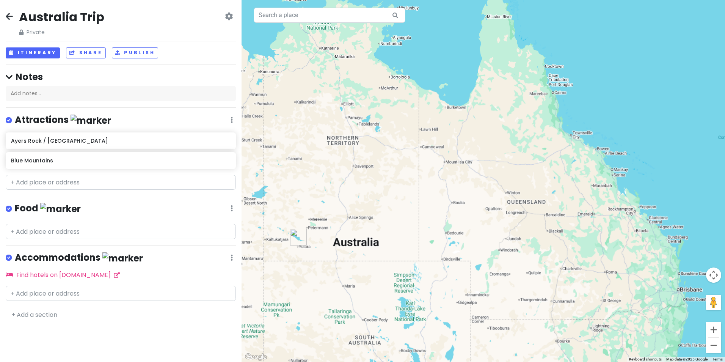
drag, startPoint x: 344, startPoint y: 102, endPoint x: 371, endPoint y: 257, distance: 157.1
click at [371, 258] on div at bounding box center [484, 181] width 484 height 362
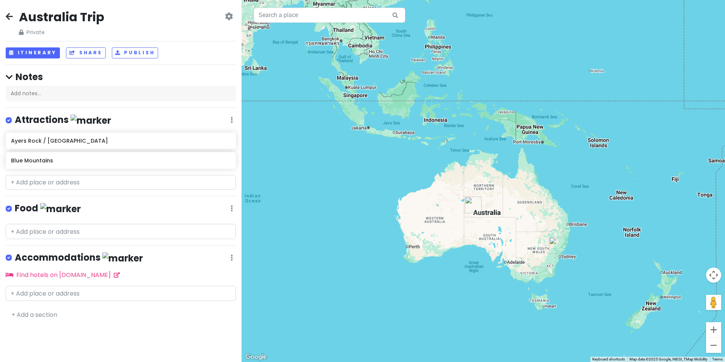
drag, startPoint x: 581, startPoint y: 322, endPoint x: 580, endPoint y: 230, distance: 92.2
click at [582, 227] on div at bounding box center [484, 181] width 484 height 362
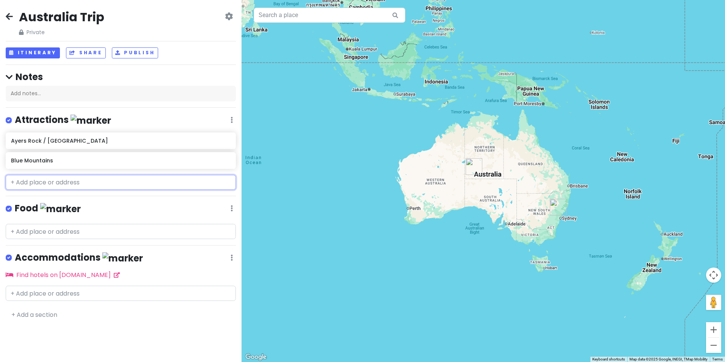
click at [70, 178] on input "text" at bounding box center [121, 182] width 230 height 15
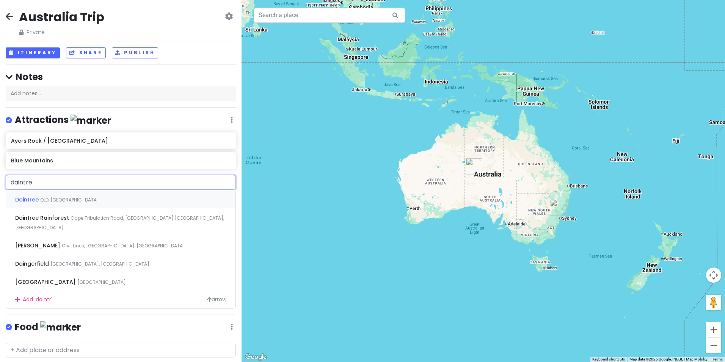
type input "daintree"
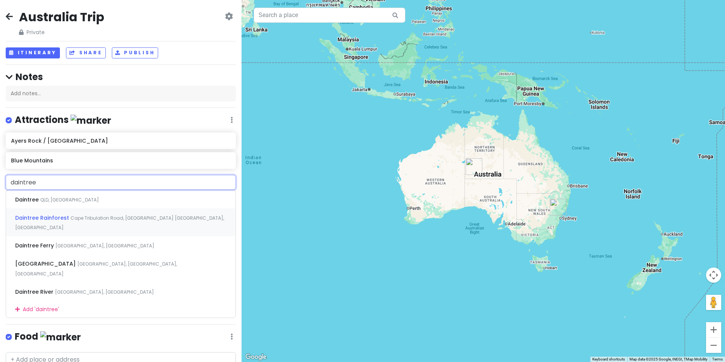
click at [99, 203] on span "Cape Tribulation Road, [GEOGRAPHIC_DATA] [GEOGRAPHIC_DATA], [GEOGRAPHIC_DATA]" at bounding box center [69, 200] width 59 height 6
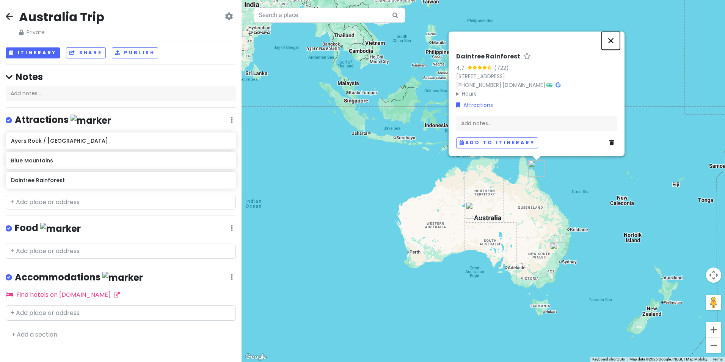
click at [607, 33] on button "Close" at bounding box center [611, 40] width 18 height 18
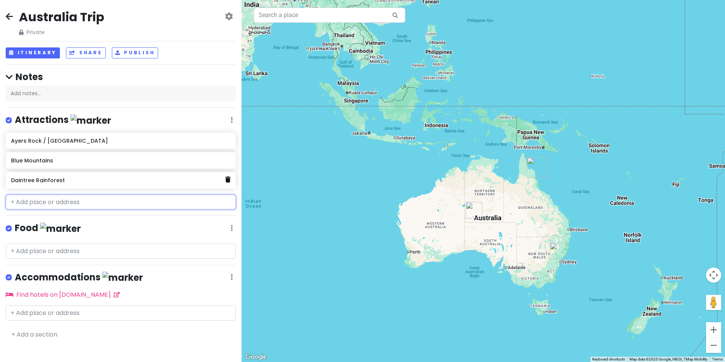
click at [227, 179] on icon at bounding box center [227, 179] width 5 height 6
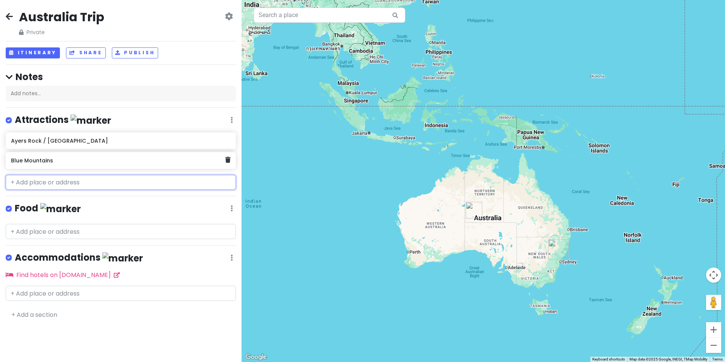
click at [76, 167] on div "Blue Mountains" at bounding box center [121, 160] width 230 height 17
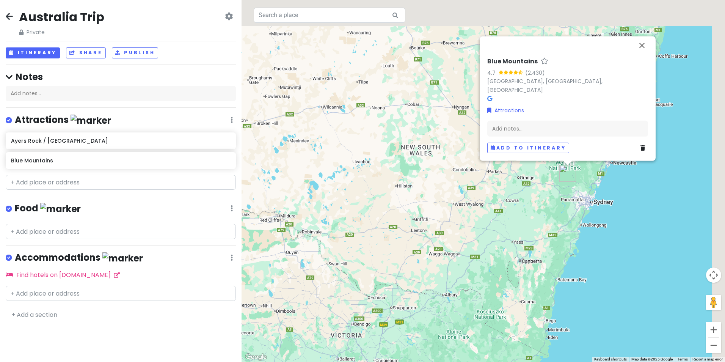
drag, startPoint x: 602, startPoint y: 219, endPoint x: 519, endPoint y: 308, distance: 121.6
click at [520, 318] on div "Blue Mountains 4.7 (2,430) [GEOGRAPHIC_DATA], [GEOGRAPHIC_DATA], [GEOGRAPHIC_DA…" at bounding box center [484, 181] width 484 height 362
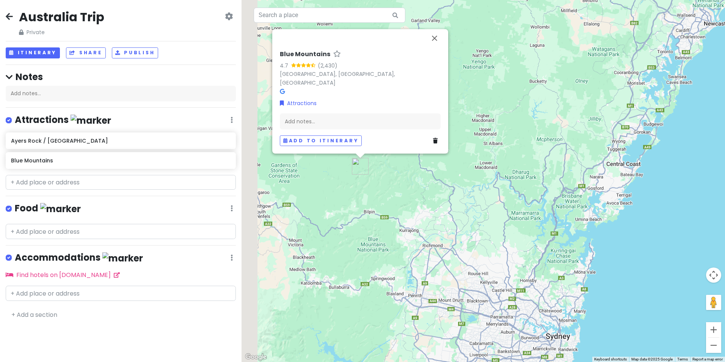
drag, startPoint x: 330, startPoint y: 190, endPoint x: 395, endPoint y: 215, distance: 69.9
click at [395, 215] on div "Blue Mountains 4.7 (2,430) [GEOGRAPHIC_DATA], [GEOGRAPHIC_DATA], [GEOGRAPHIC_DA…" at bounding box center [484, 181] width 484 height 362
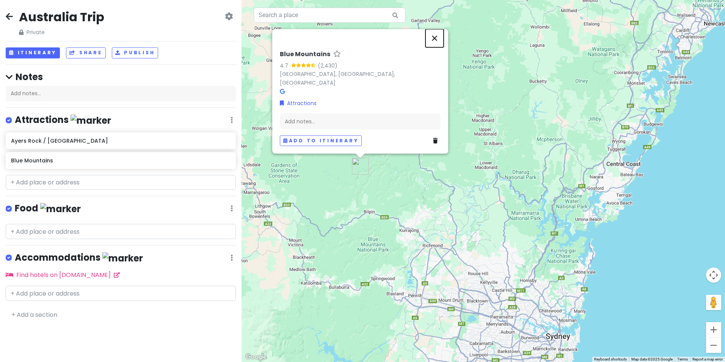
click at [437, 42] on button "Close" at bounding box center [435, 38] width 18 height 18
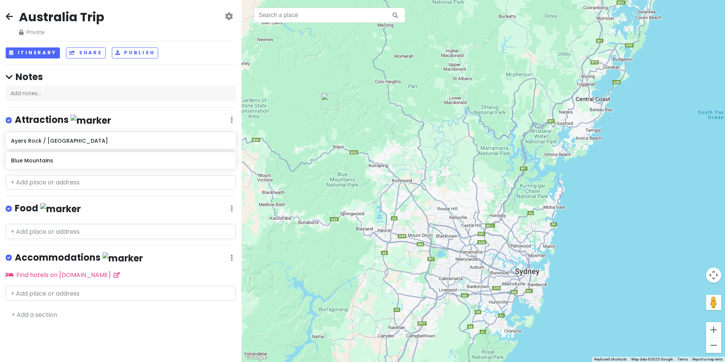
drag, startPoint x: 460, startPoint y: 239, endPoint x: 430, endPoint y: 177, distance: 69.1
click at [430, 177] on div at bounding box center [484, 181] width 484 height 362
click at [66, 161] on div "Ayers Rock / [GEOGRAPHIC_DATA] [GEOGRAPHIC_DATA]" at bounding box center [121, 151] width 242 height 39
click at [76, 157] on h6 "Blue Mountains" at bounding box center [118, 160] width 214 height 7
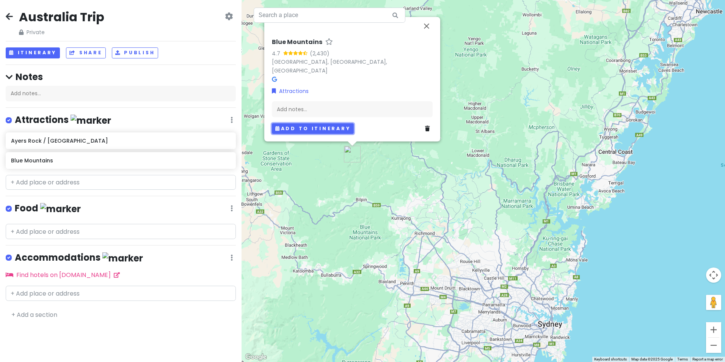
click at [307, 126] on button "Add to itinerary" at bounding box center [313, 128] width 82 height 11
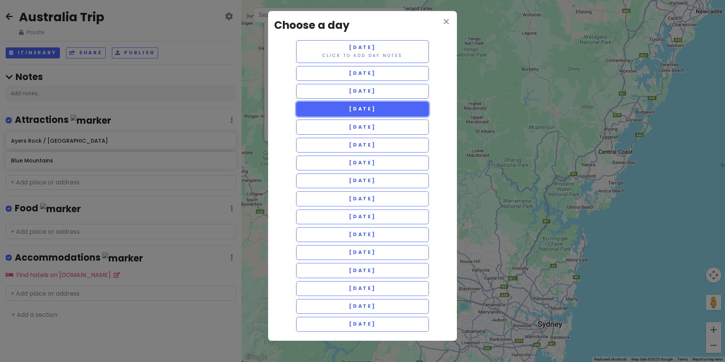
click at [376, 109] on span "[DATE]" at bounding box center [362, 108] width 27 height 6
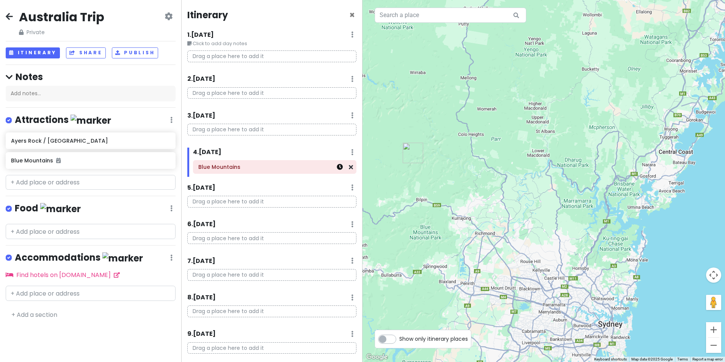
click at [337, 168] on icon at bounding box center [340, 167] width 6 height 6
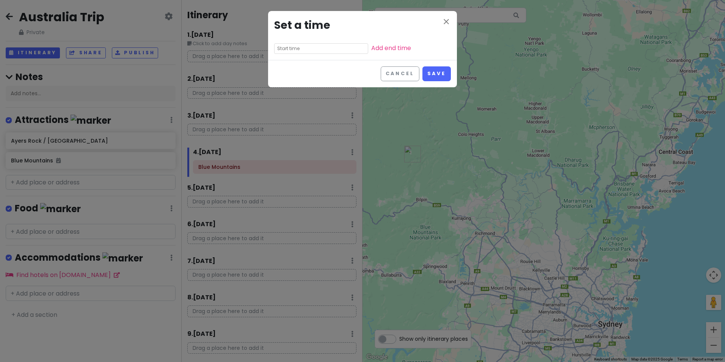
click at [315, 49] on input "text" at bounding box center [321, 48] width 94 height 11
click at [282, 88] on li "09" at bounding box center [285, 86] width 21 height 9
type input "9:25 pm"
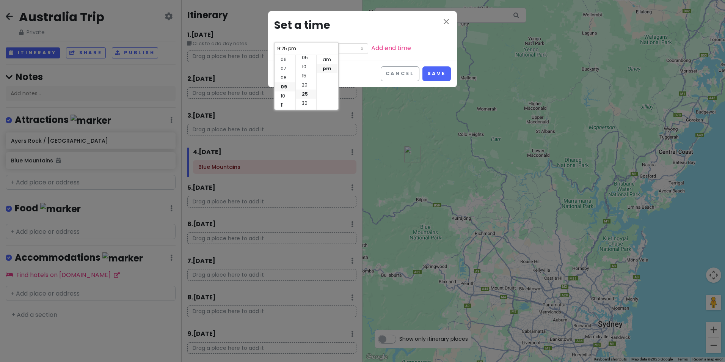
scroll to position [0, 0]
click at [308, 61] on li "00" at bounding box center [306, 59] width 20 height 9
type input "9:00 pm"
click at [327, 58] on li "am" at bounding box center [327, 59] width 21 height 9
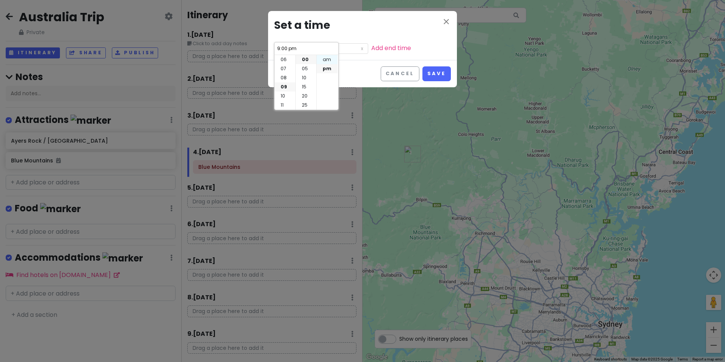
type input "9:00 am"
click at [360, 66] on div "Cancel Save" at bounding box center [362, 73] width 189 height 27
click at [371, 47] on link "Add end time" at bounding box center [391, 48] width 40 height 9
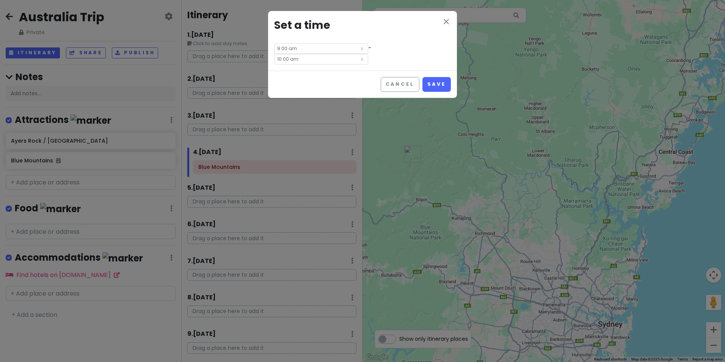
click at [368, 54] on input "10:00 am" at bounding box center [321, 59] width 94 height 11
click at [355, 101] on li "11" at bounding box center [354, 105] width 21 height 9
type input "11:00 am"
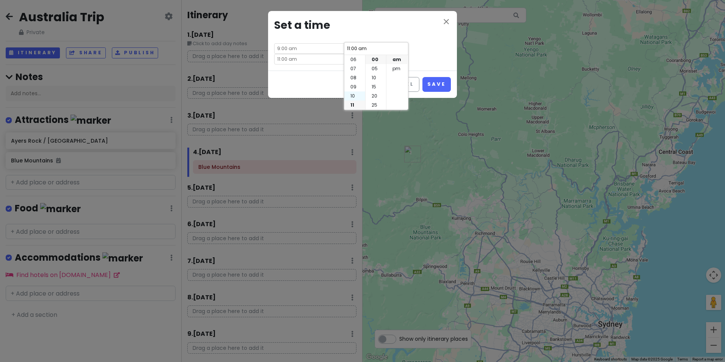
click at [355, 92] on li "10" at bounding box center [354, 95] width 21 height 9
type input "10:00 am"
click at [392, 71] on li "pm" at bounding box center [397, 68] width 21 height 9
type input "10:00 pm"
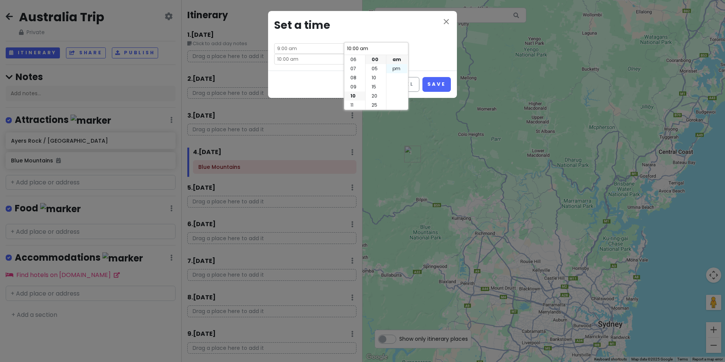
type input "10:00 pm"
click at [427, 77] on button "Save" at bounding box center [437, 84] width 28 height 15
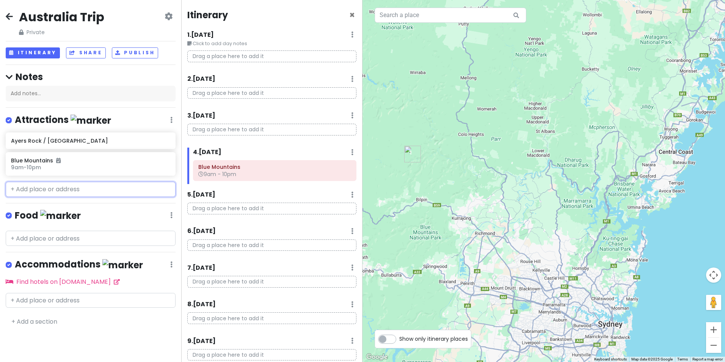
click at [83, 192] on input "text" at bounding box center [91, 189] width 170 height 15
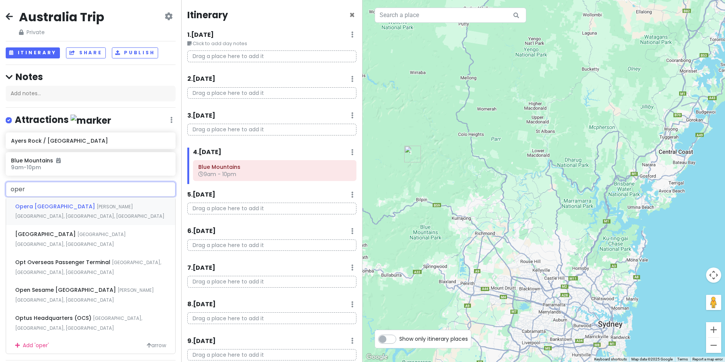
type input "opera"
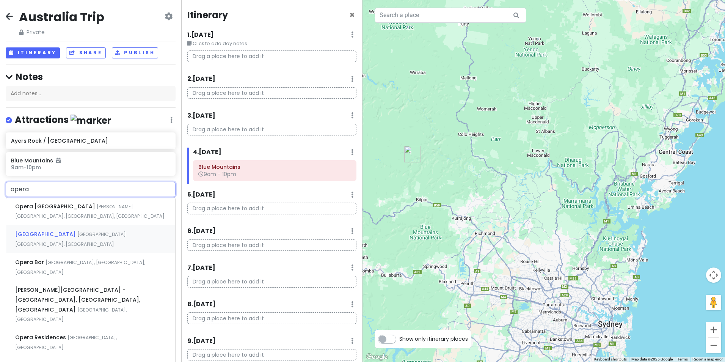
click at [88, 220] on span "[GEOGRAPHIC_DATA] [GEOGRAPHIC_DATA], [GEOGRAPHIC_DATA]" at bounding box center [89, 211] width 149 height 16
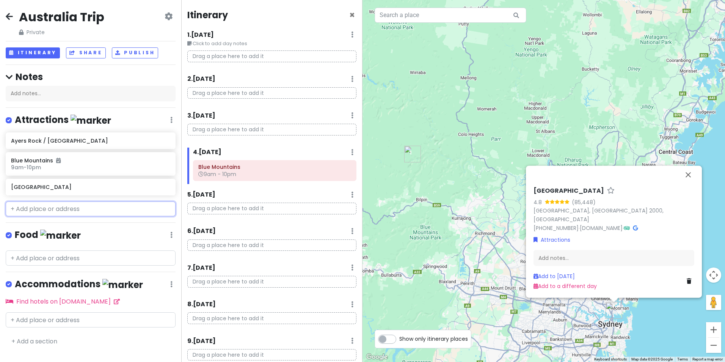
click at [79, 206] on input "text" at bounding box center [91, 208] width 170 height 15
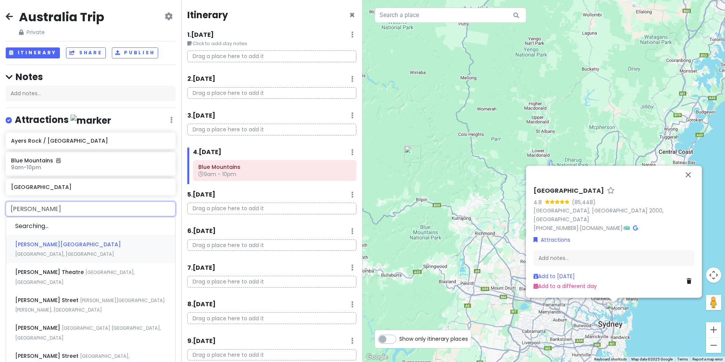
type input "[PERSON_NAME]"
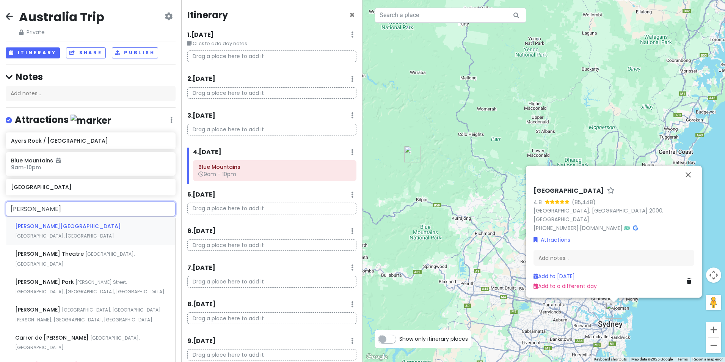
click at [114, 233] on span "[GEOGRAPHIC_DATA], [GEOGRAPHIC_DATA]" at bounding box center [64, 236] width 99 height 6
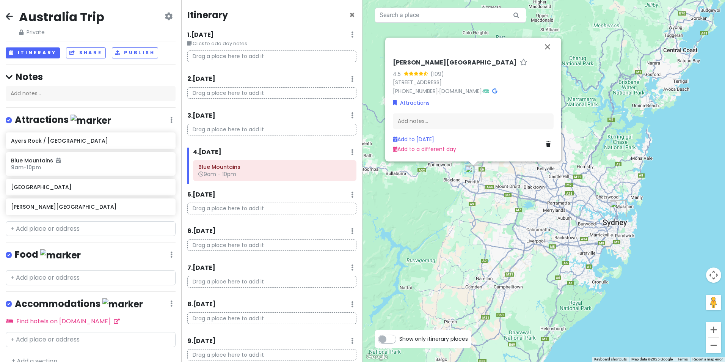
drag, startPoint x: 555, startPoint y: 305, endPoint x: 555, endPoint y: 202, distance: 103.2
click at [555, 202] on div "[PERSON_NAME][GEOGRAPHIC_DATA] 4.5 (109) [STREET_ADDRESS] [PHONE_NUMBER] · [DOM…" at bounding box center [544, 181] width 363 height 362
click at [549, 47] on button "Close" at bounding box center [548, 47] width 18 height 18
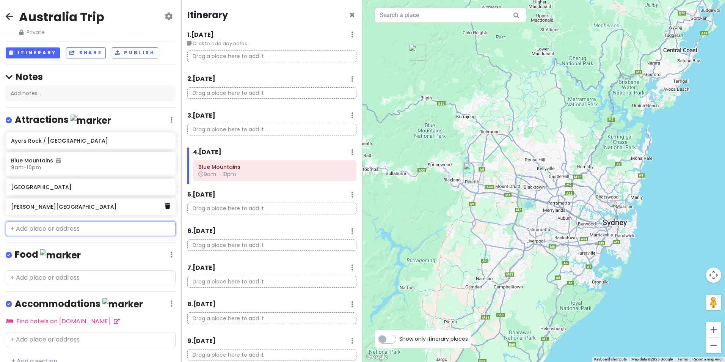
click at [165, 209] on link at bounding box center [167, 206] width 5 height 10
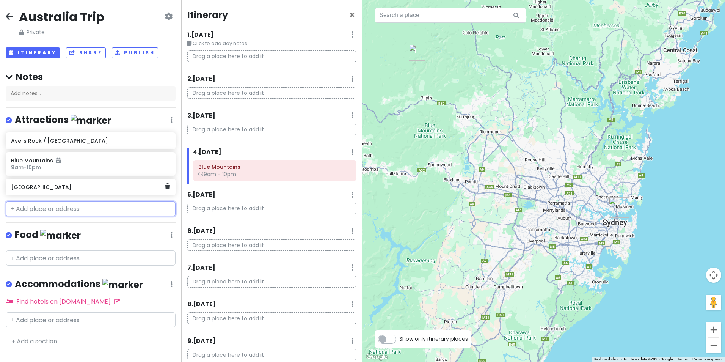
click at [123, 188] on h6 "[GEOGRAPHIC_DATA]" at bounding box center [88, 187] width 154 height 7
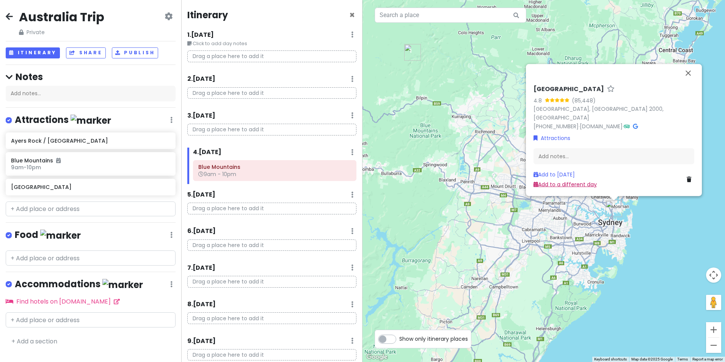
click at [578, 184] on link "Add to a different day" at bounding box center [565, 185] width 63 height 8
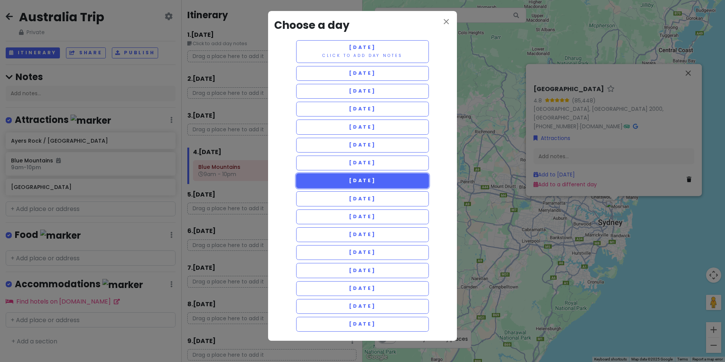
click at [389, 182] on button "[DATE]" at bounding box center [362, 180] width 133 height 15
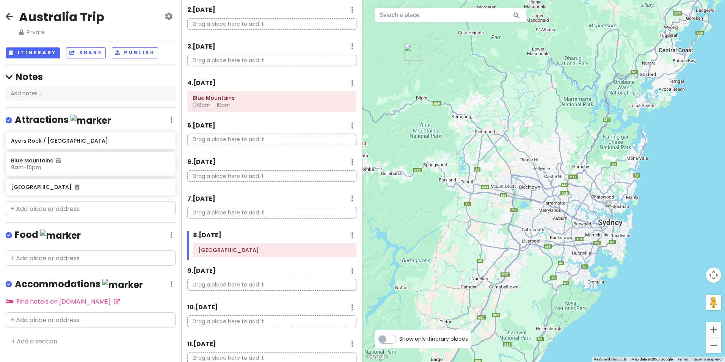
scroll to position [76, 0]
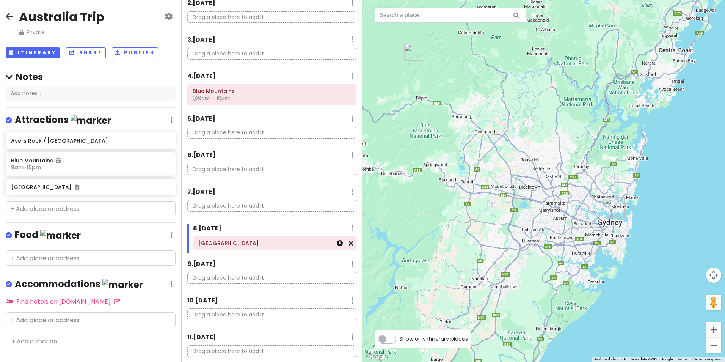
click at [337, 245] on icon at bounding box center [340, 243] width 6 height 6
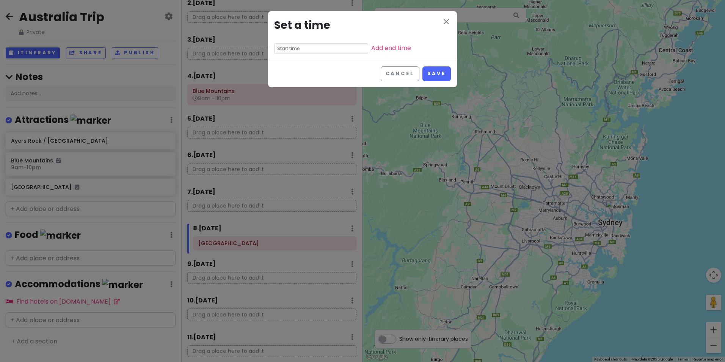
click at [304, 50] on input "text" at bounding box center [321, 48] width 94 height 11
click at [306, 60] on li "00" at bounding box center [306, 59] width 20 height 9
type input "7:00 pm"
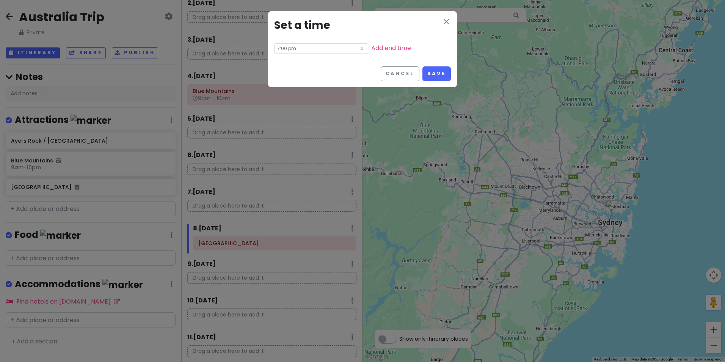
click at [366, 71] on div "Cancel Save" at bounding box center [362, 73] width 189 height 27
click at [371, 47] on link "Add end time" at bounding box center [391, 48] width 40 height 9
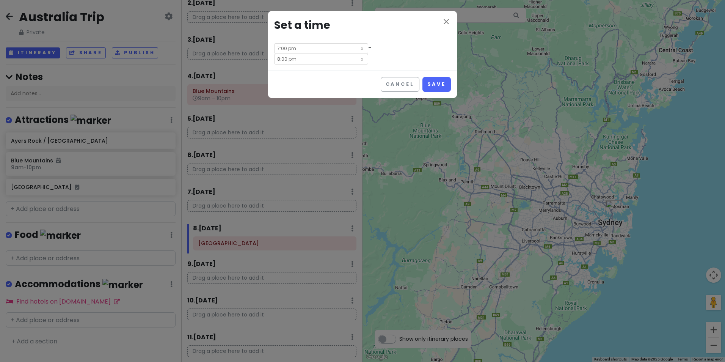
click at [363, 54] on input "8:00 pm" at bounding box center [321, 59] width 94 height 11
click at [356, 97] on li "10" at bounding box center [354, 95] width 21 height 9
type input "10:00 pm"
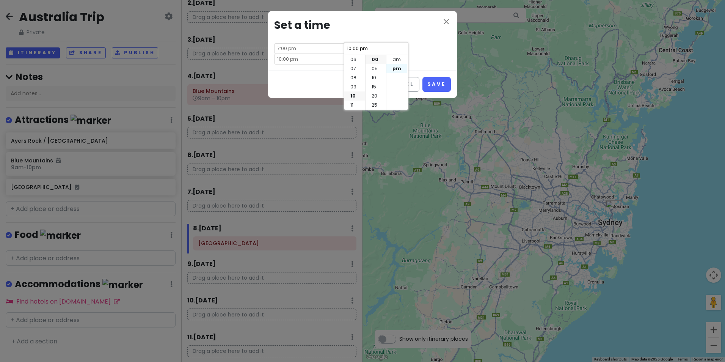
click at [399, 68] on li "pm" at bounding box center [397, 68] width 21 height 9
click at [436, 77] on button "Save" at bounding box center [437, 84] width 28 height 15
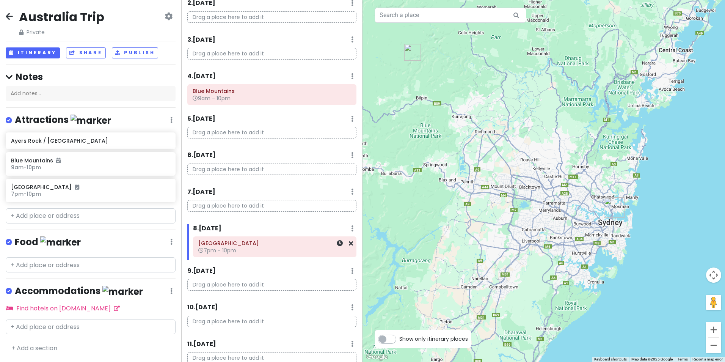
click at [270, 248] on h6 "7pm - 10pm" at bounding box center [274, 250] width 153 height 7
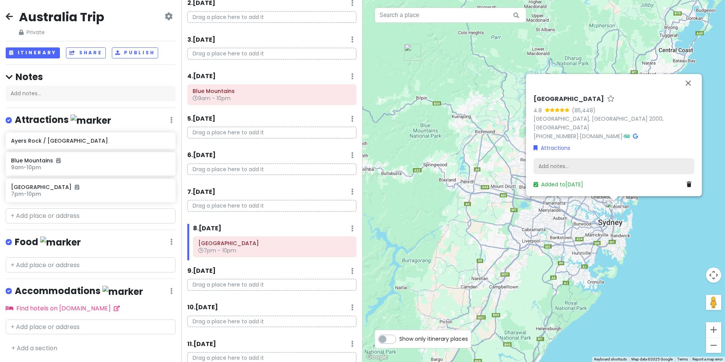
click at [563, 168] on div "Add notes..." at bounding box center [614, 166] width 161 height 16
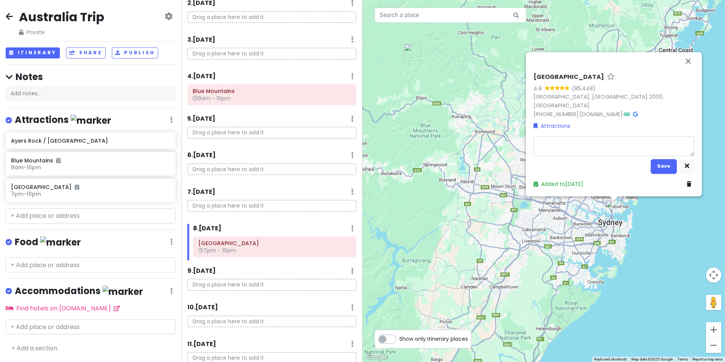
type textarea "x"
type textarea "R"
type textarea "x"
type textarea "Re"
type textarea "x"
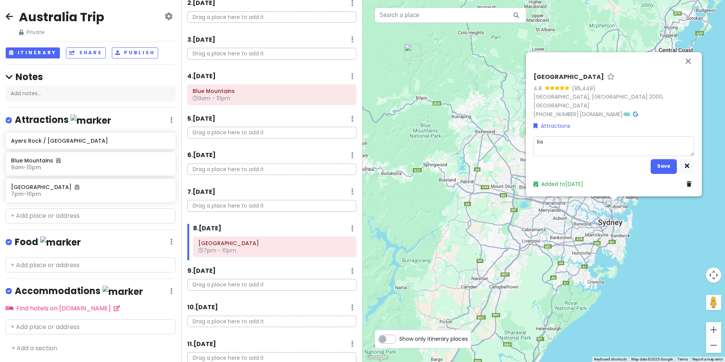
type textarea "Ren"
type textarea "x"
type textarea "Rent"
type textarea "x"
type textarea "Rent"
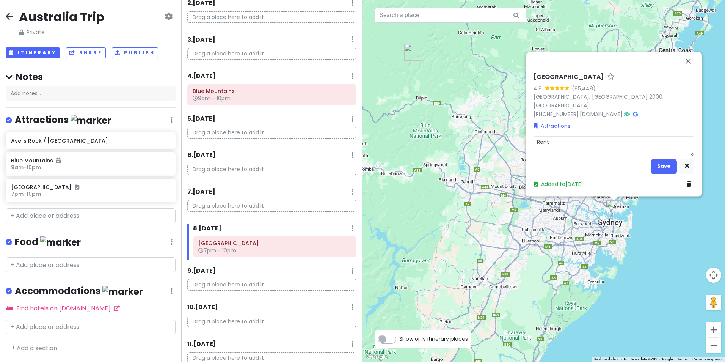
type textarea "x"
type textarea "Rent s"
type textarea "x"
type textarea "Rent sh"
type textarea "x"
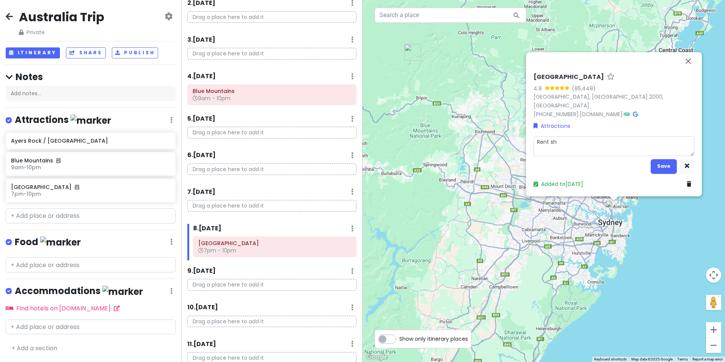
type textarea "Rent sho"
type textarea "x"
type textarea "Rent show"
type textarea "x"
type textarea "Rent show"
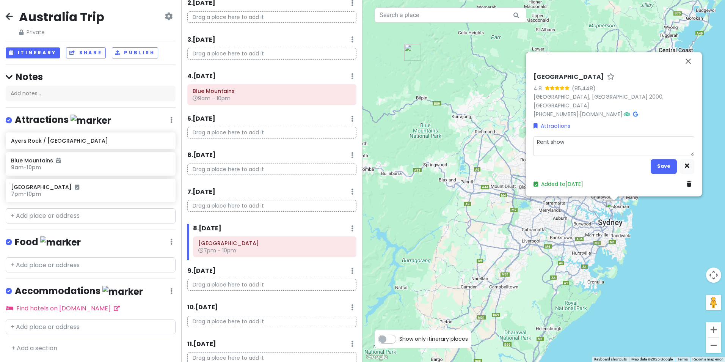
type textarea "x"
type textarea "Rent show b"
type textarea "x"
type textarea "Rent show bo"
type textarea "x"
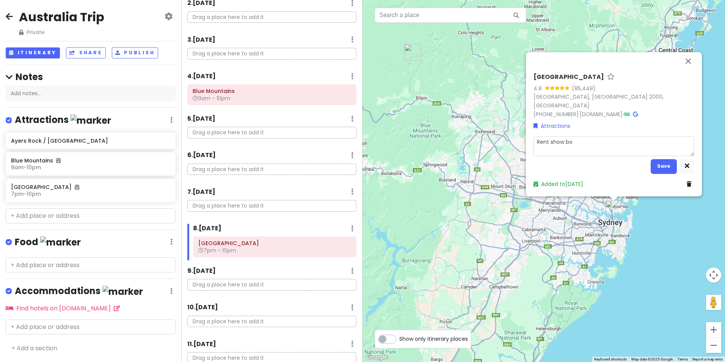
type textarea "Rent show boo"
type textarea "x"
type textarea "Rent show book"
type textarea "x"
type textarea "Rent show booke"
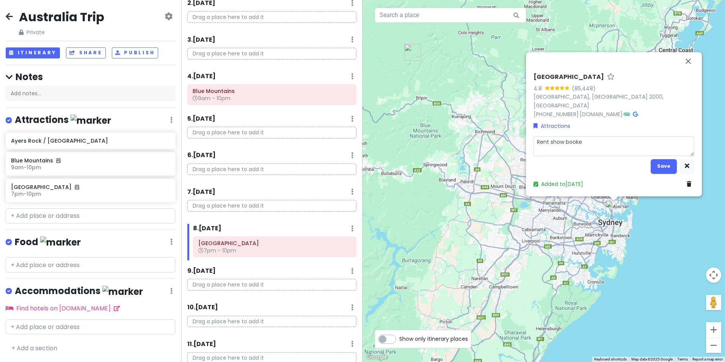
type textarea "x"
type textarea "Rent show booked"
click at [656, 162] on button "Save" at bounding box center [664, 166] width 26 height 15
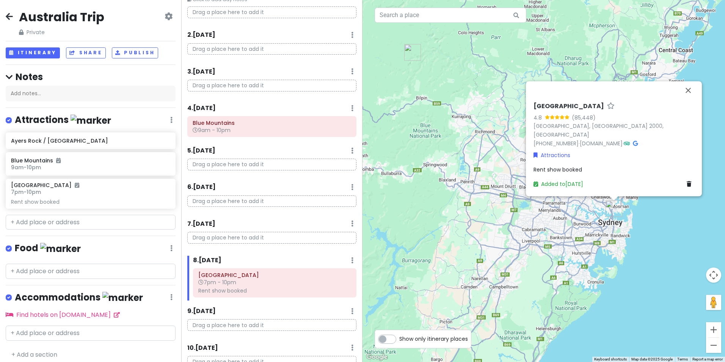
scroll to position [0, 0]
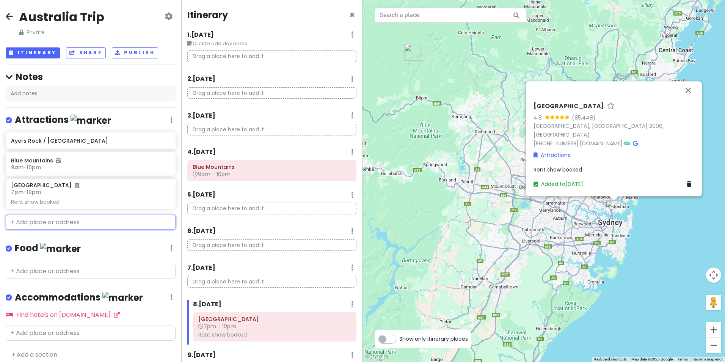
click at [99, 225] on input "text" at bounding box center [91, 222] width 170 height 15
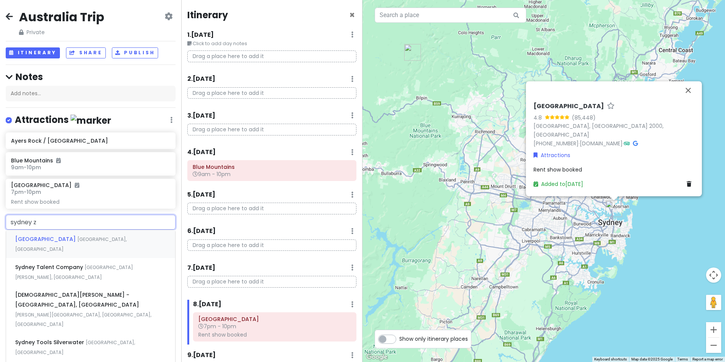
type input "sydney zo"
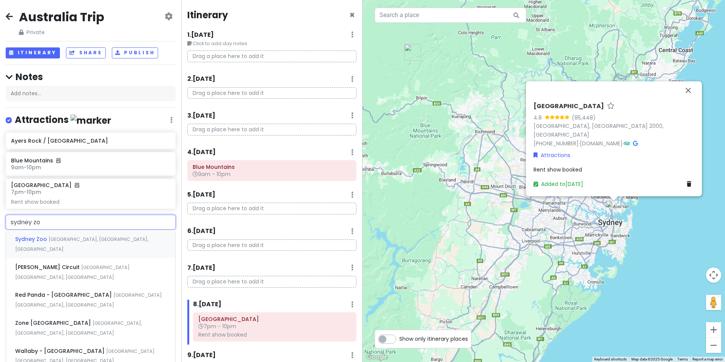
click at [101, 242] on div "[GEOGRAPHIC_DATA], [GEOGRAPHIC_DATA], [GEOGRAPHIC_DATA]" at bounding box center [90, 244] width 169 height 28
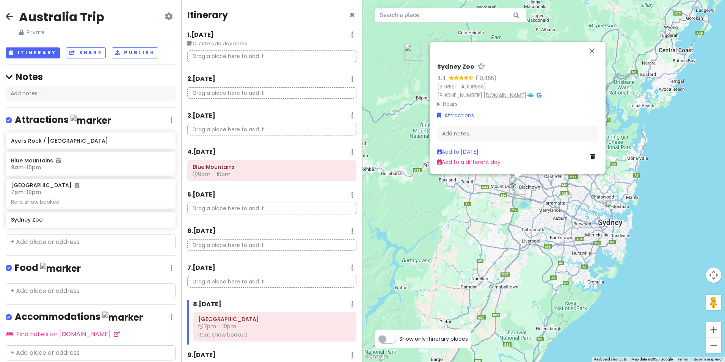
click at [527, 98] on link "[DOMAIN_NAME]" at bounding box center [505, 95] width 43 height 8
click at [83, 242] on input "text" at bounding box center [91, 241] width 170 height 15
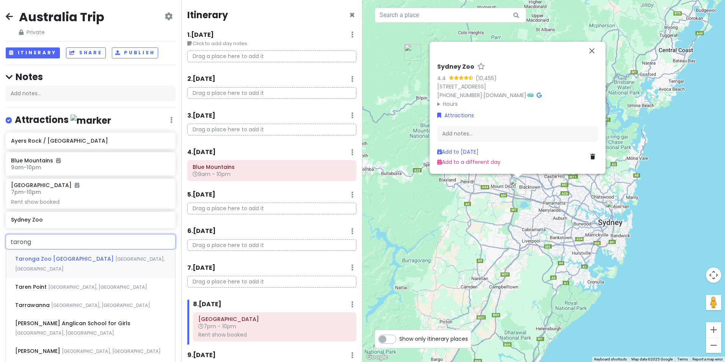
type input "taronga"
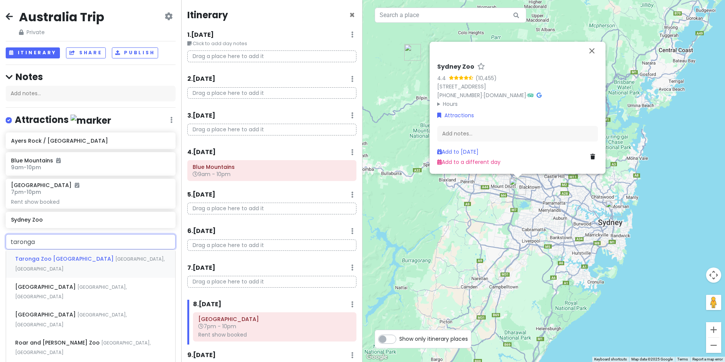
click at [66, 271] on div "[GEOGRAPHIC_DATA] [GEOGRAPHIC_DATA] [GEOGRAPHIC_DATA], [GEOGRAPHIC_DATA]" at bounding box center [90, 264] width 169 height 28
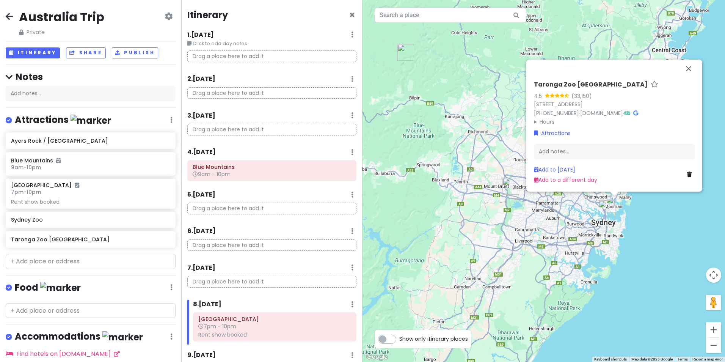
drag, startPoint x: 483, startPoint y: 195, endPoint x: 442, endPoint y: 202, distance: 42.3
click at [417, 196] on div "Taronga Zoo [GEOGRAPHIC_DATA] 4.5 (33,150) [STREET_ADDRESS] [PHONE_NUMBER] · [D…" at bounding box center [544, 181] width 363 height 362
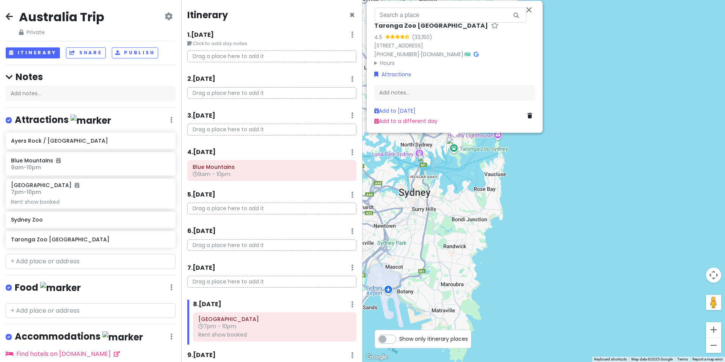
click at [481, 184] on div "Taronga Zoo [GEOGRAPHIC_DATA] 4.5 (33,150) [STREET_ADDRESS] [PHONE_NUMBER] · [D…" at bounding box center [544, 181] width 363 height 362
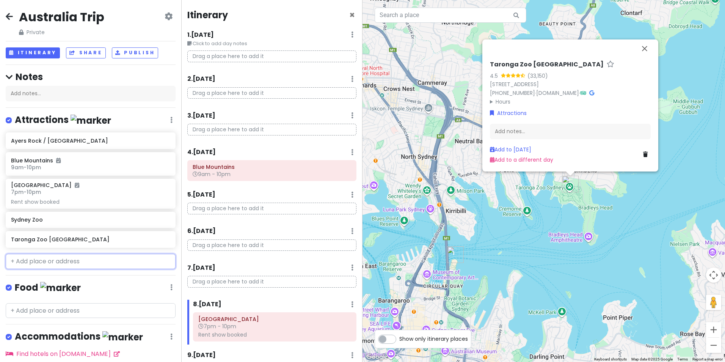
click at [62, 264] on input "text" at bounding box center [91, 261] width 170 height 15
type input "s"
click at [70, 313] on input "text" at bounding box center [91, 310] width 170 height 15
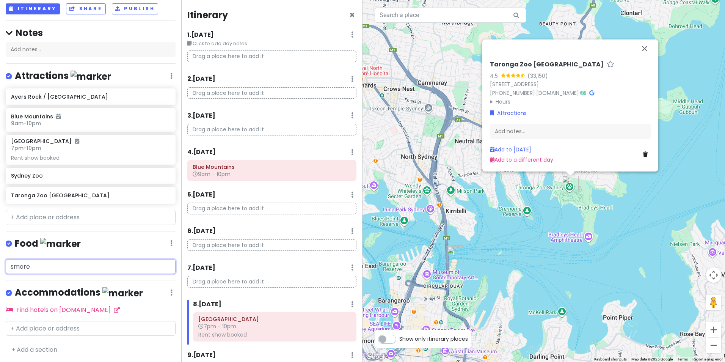
scroll to position [62, 0]
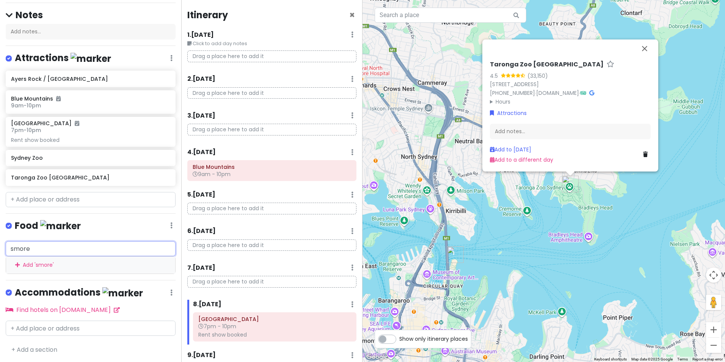
click at [61, 247] on input "smore" at bounding box center [91, 248] width 170 height 15
type input "smore c"
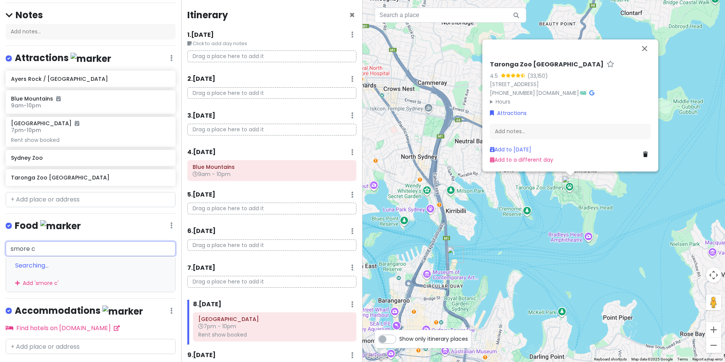
scroll to position [114, 0]
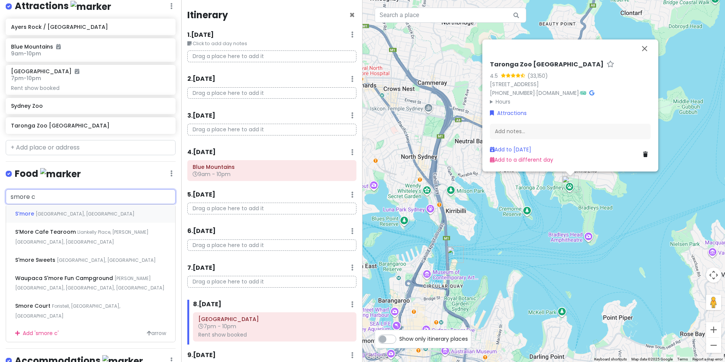
click at [58, 214] on span "[GEOGRAPHIC_DATA], [GEOGRAPHIC_DATA]" at bounding box center [85, 214] width 99 height 6
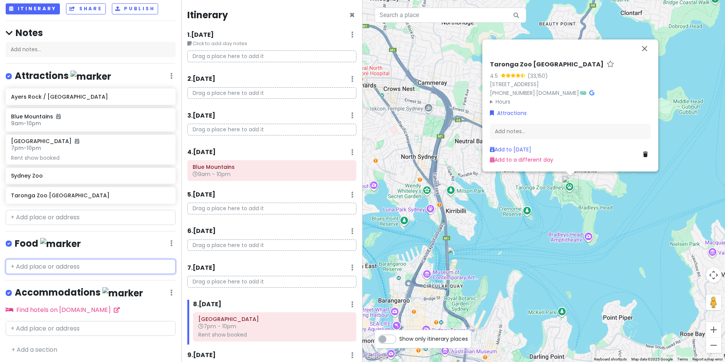
scroll to position [64, 0]
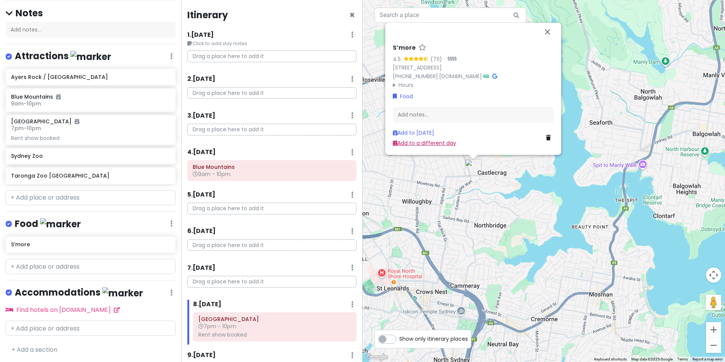
click at [415, 145] on link "Add to a different day" at bounding box center [424, 143] width 63 height 8
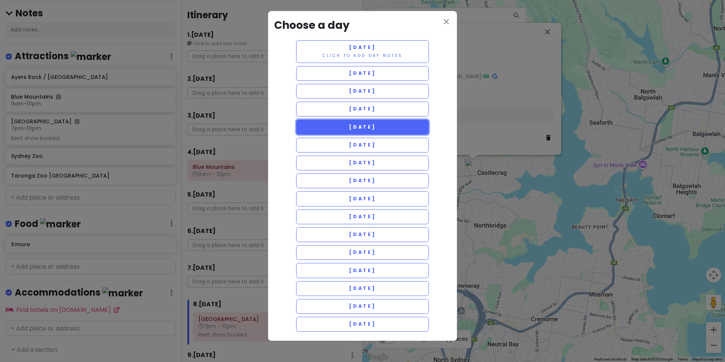
click at [376, 128] on span "[DATE]" at bounding box center [362, 127] width 27 height 6
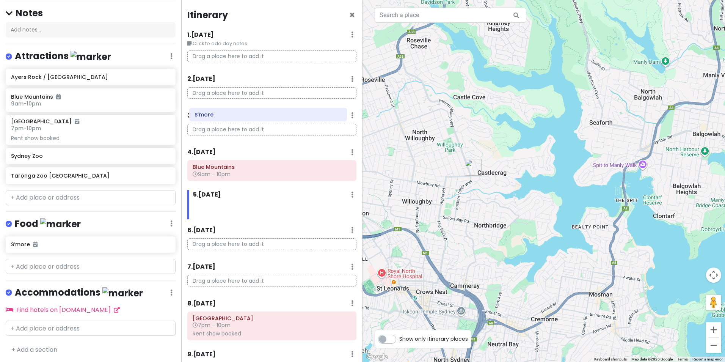
drag, startPoint x: 262, startPoint y: 209, endPoint x: 258, endPoint y: 114, distance: 94.9
click at [258, 114] on div "Itinerary × 1 . [DATE] Edit Day Notes Delete Day Click to add day notes Drag a …" at bounding box center [271, 181] width 181 height 362
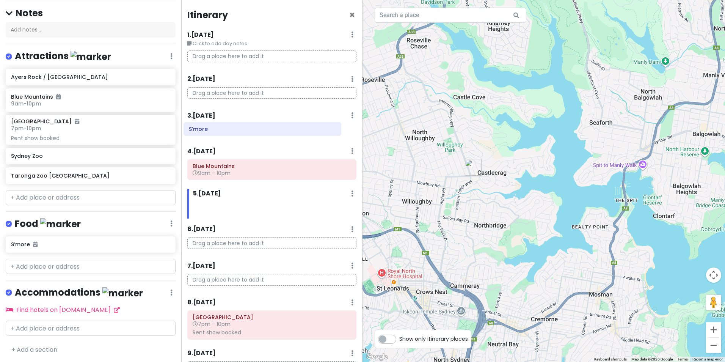
drag, startPoint x: 242, startPoint y: 211, endPoint x: 233, endPoint y: 131, distance: 81.0
click at [233, 131] on div "Itinerary × 1 . [DATE] Edit Day Notes Delete Day Click to add day notes Drag a …" at bounding box center [271, 181] width 181 height 362
click at [337, 128] on icon at bounding box center [340, 130] width 6 height 6
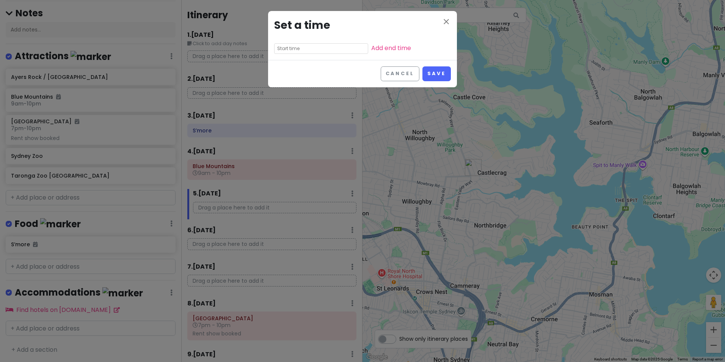
click at [324, 45] on input "text" at bounding box center [321, 48] width 94 height 11
click at [286, 63] on li "06" at bounding box center [285, 59] width 21 height 9
type input "6:25 pm"
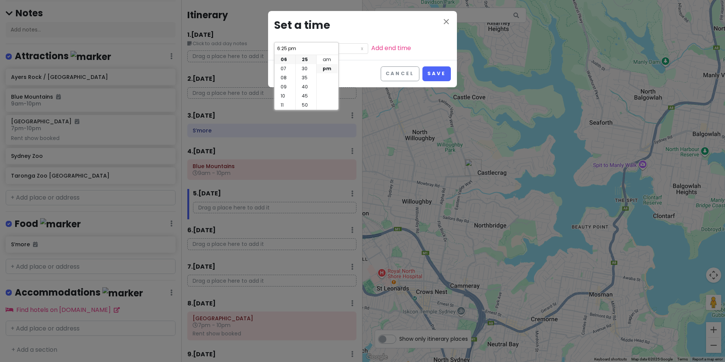
click at [319, 49] on input "6:25 pm" at bounding box center [306, 49] width 59 height 8
click at [308, 59] on li "00" at bounding box center [306, 59] width 20 height 9
type input "6:00 pm"
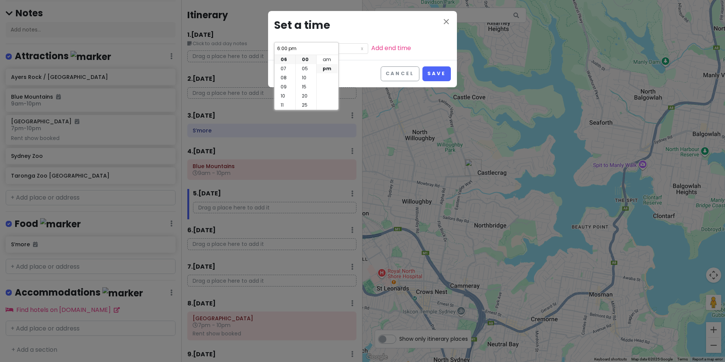
click at [356, 64] on div "Cancel Save" at bounding box center [362, 73] width 189 height 27
click at [371, 50] on link "Add end time" at bounding box center [391, 48] width 40 height 9
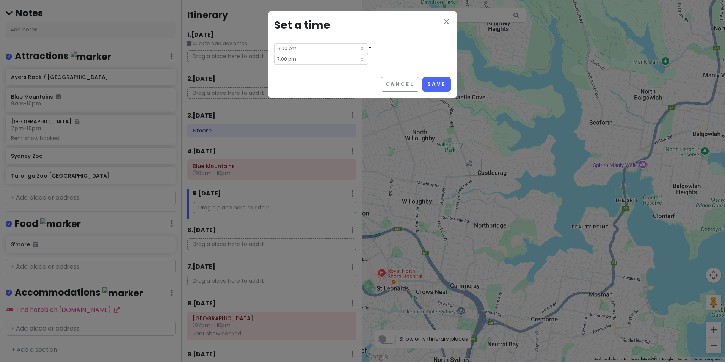
click at [360, 54] on input "7:00 pm" at bounding box center [321, 59] width 94 height 11
click at [355, 81] on li "08" at bounding box center [354, 77] width 21 height 9
type input "8:00 pm"
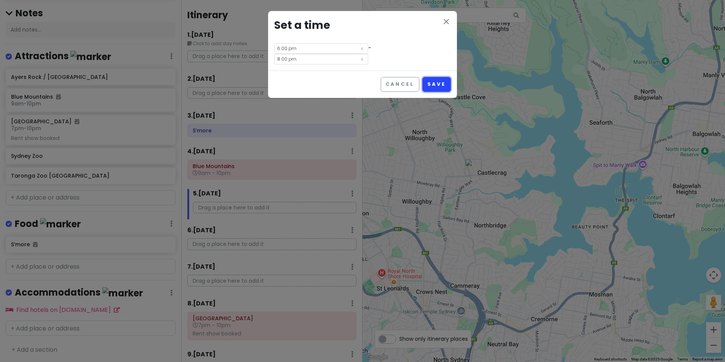
click at [439, 77] on button "Save" at bounding box center [437, 84] width 28 height 15
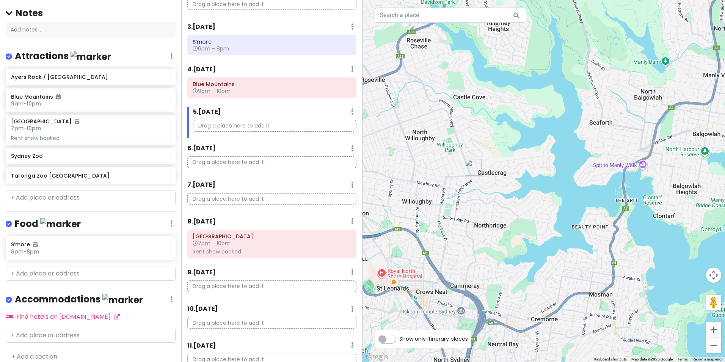
scroll to position [0, 0]
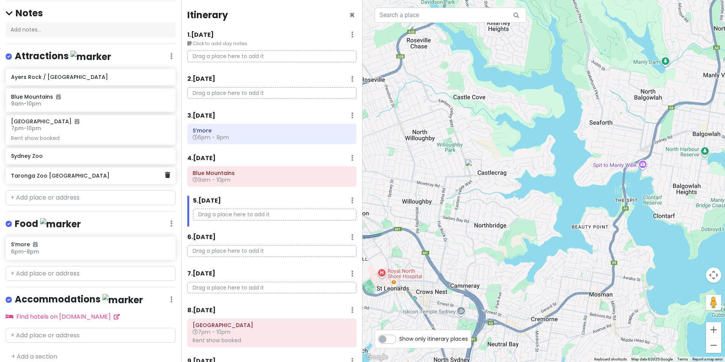
click at [54, 176] on h6 "Taronga Zoo [GEOGRAPHIC_DATA]" at bounding box center [88, 175] width 154 height 7
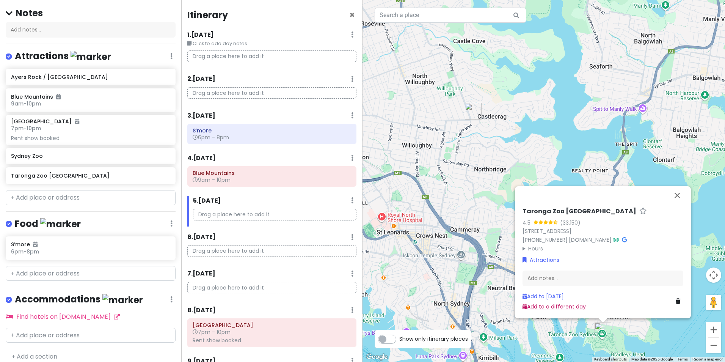
click at [528, 309] on link "Add to a different day" at bounding box center [554, 307] width 63 height 8
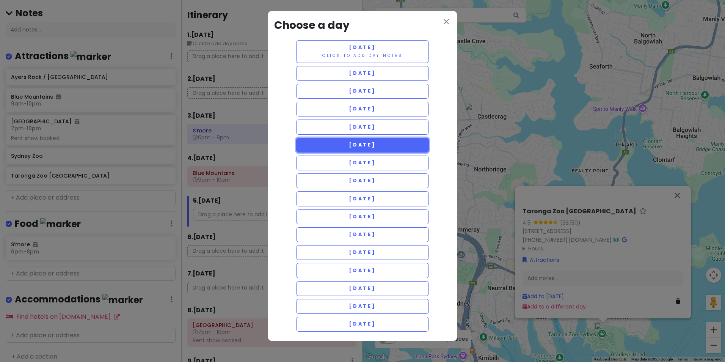
click at [397, 149] on button "[DATE]" at bounding box center [362, 145] width 133 height 15
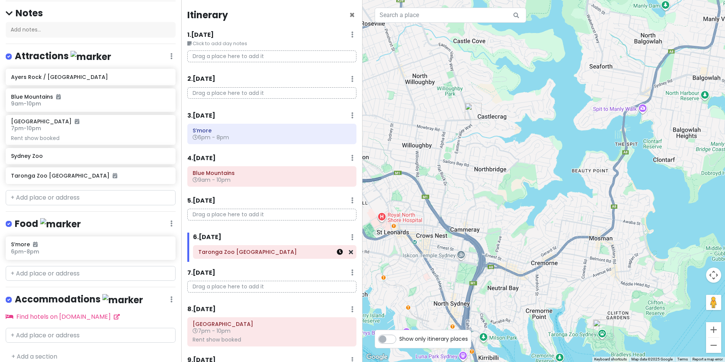
click at [337, 255] on icon at bounding box center [340, 252] width 6 height 6
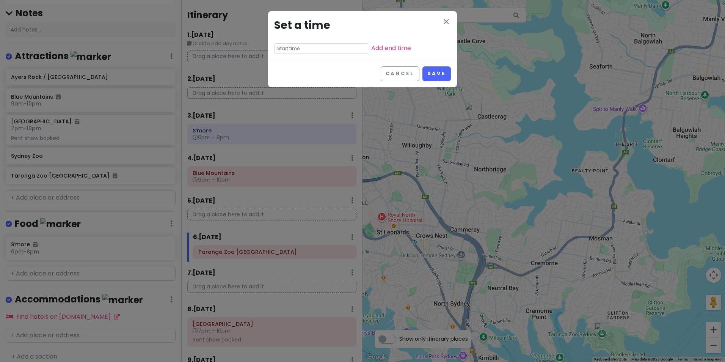
click at [324, 48] on input "text" at bounding box center [321, 48] width 94 height 11
click at [288, 87] on li "09" at bounding box center [285, 86] width 21 height 9
type input "9:25 pm"
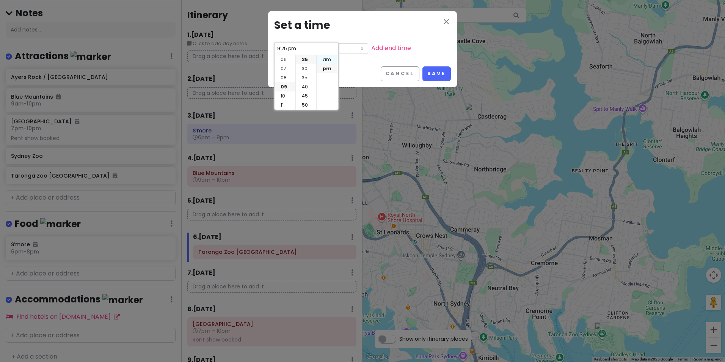
click at [328, 60] on li "am" at bounding box center [327, 59] width 21 height 9
type input "9:25 am"
click at [307, 59] on li "00" at bounding box center [306, 59] width 20 height 9
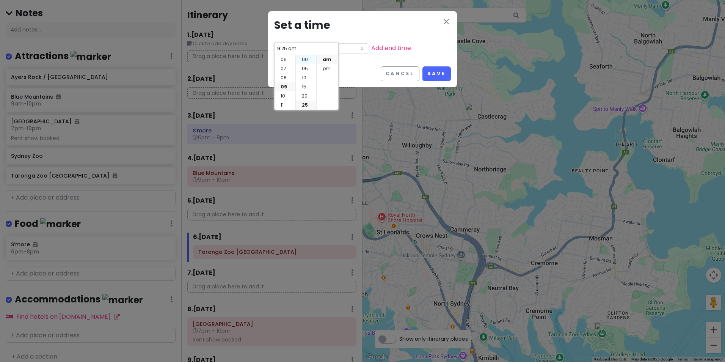
type input "9:00 am"
click at [371, 51] on link "Add end time" at bounding box center [391, 48] width 40 height 9
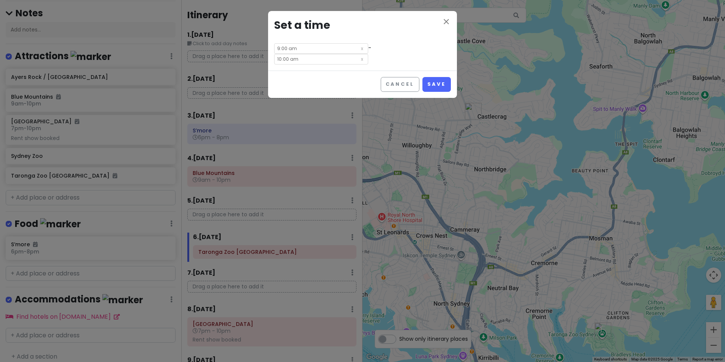
click at [366, 54] on input "10:00 am" at bounding box center [321, 59] width 94 height 11
click at [355, 68] on li "04" at bounding box center [354, 68] width 21 height 9
type input "4:00 am"
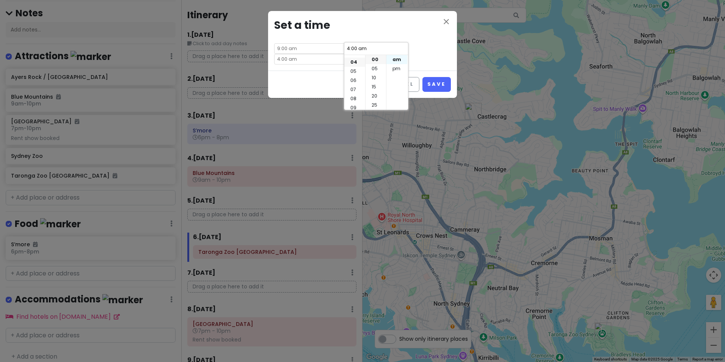
scroll to position [36, 0]
click at [396, 68] on li "pm" at bounding box center [397, 68] width 21 height 9
type input "4:00 pm"
click at [436, 77] on button "Save" at bounding box center [437, 84] width 28 height 15
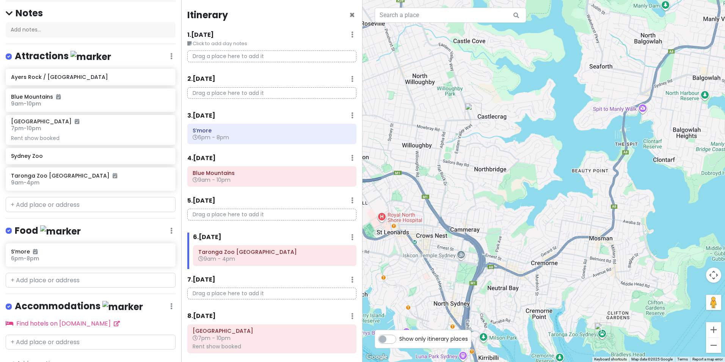
scroll to position [76, 0]
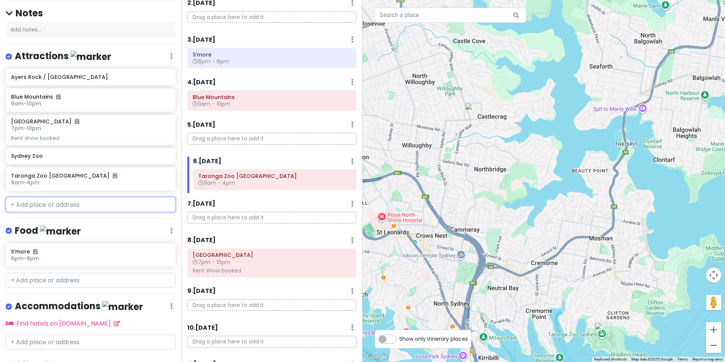
click at [124, 203] on input "text" at bounding box center [91, 204] width 170 height 15
click at [95, 202] on input "text" at bounding box center [91, 204] width 170 height 15
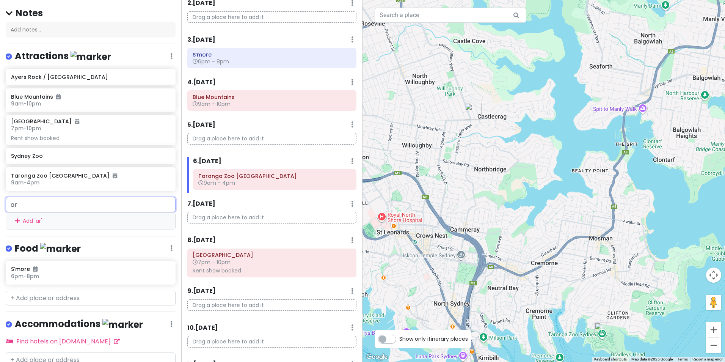
type input "art"
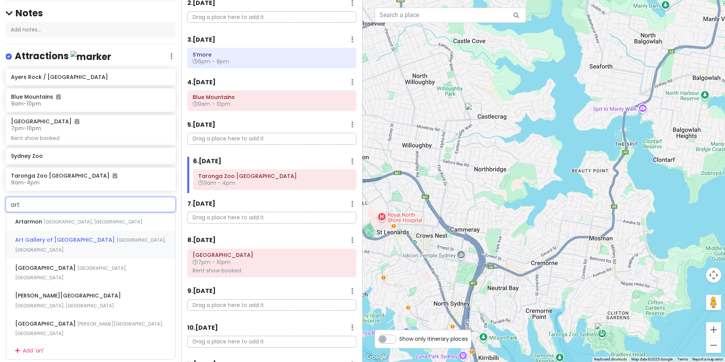
click at [117, 225] on span "[GEOGRAPHIC_DATA], [GEOGRAPHIC_DATA]" at bounding box center [93, 222] width 99 height 6
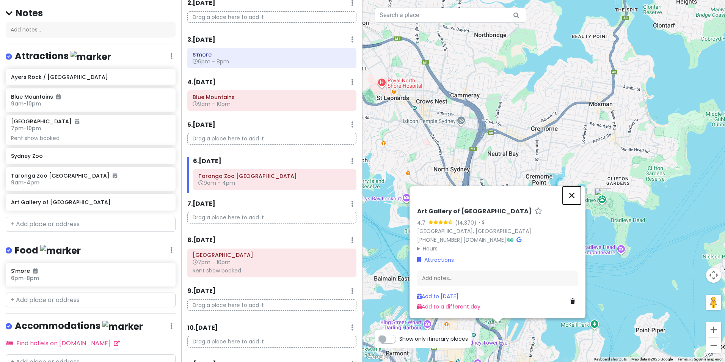
click at [576, 199] on button "Close" at bounding box center [572, 195] width 18 height 18
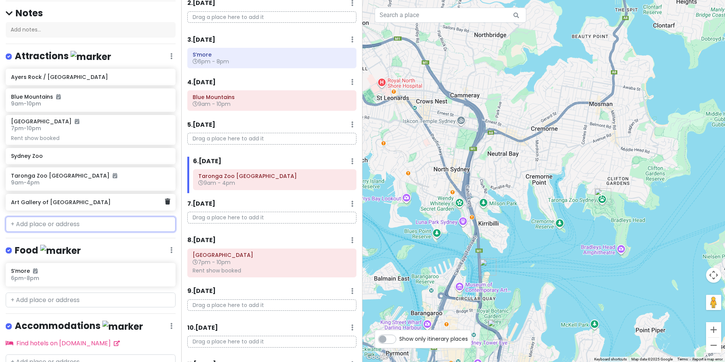
click at [101, 205] on div "Art Gallery of [GEOGRAPHIC_DATA]" at bounding box center [88, 202] width 154 height 11
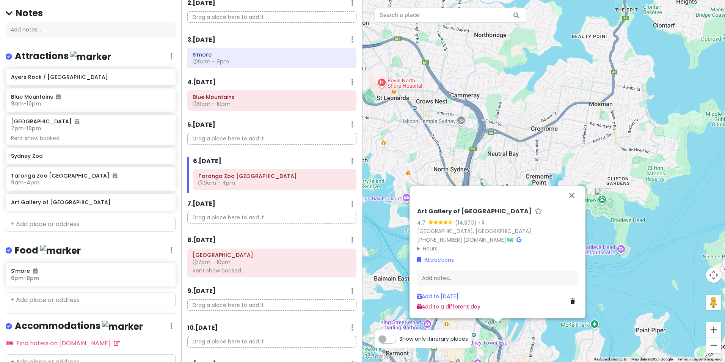
click at [468, 305] on link "Add to a different day" at bounding box center [448, 307] width 63 height 8
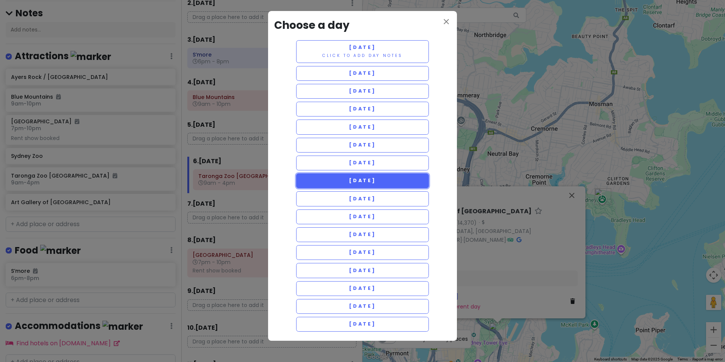
click at [372, 185] on button "[DATE]" at bounding box center [362, 180] width 133 height 15
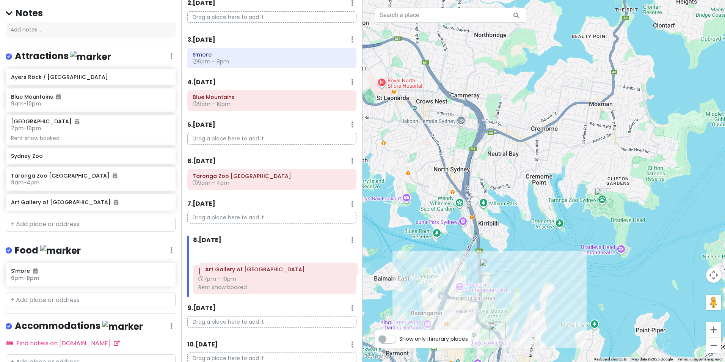
scroll to position [78, 0]
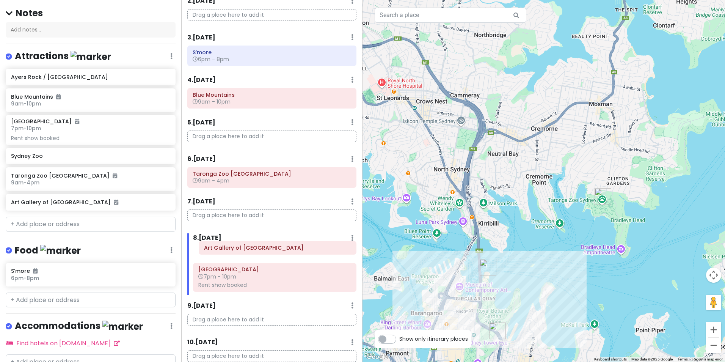
drag, startPoint x: 260, startPoint y: 290, endPoint x: 266, endPoint y: 250, distance: 39.8
click at [266, 250] on div "[GEOGRAPHIC_DATA] 7pm - 10pm Rent show booked Art [GEOGRAPHIC_DATA]" at bounding box center [274, 270] width 175 height 49
click at [337, 255] on icon at bounding box center [340, 253] width 6 height 6
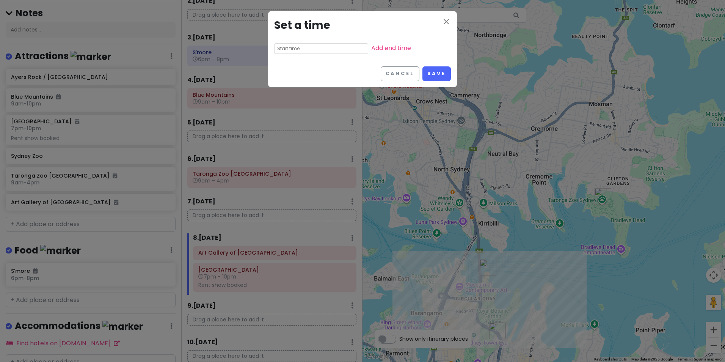
click at [307, 47] on input "text" at bounding box center [321, 48] width 94 height 11
click at [284, 94] on li "10" at bounding box center [285, 95] width 21 height 9
type input "10:25 pm"
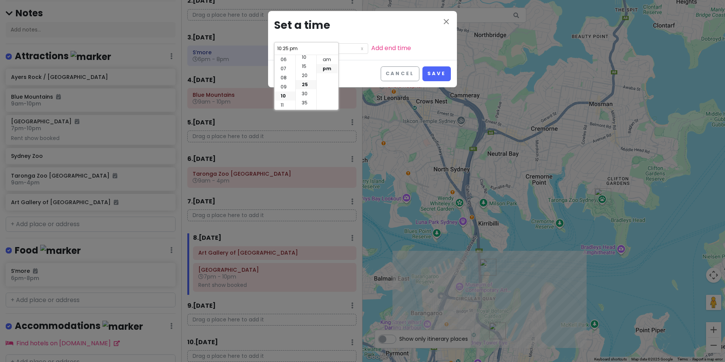
scroll to position [0, 0]
click at [309, 62] on li "00" at bounding box center [306, 59] width 20 height 9
type input "10:00 pm"
click at [324, 60] on li "am" at bounding box center [327, 59] width 21 height 9
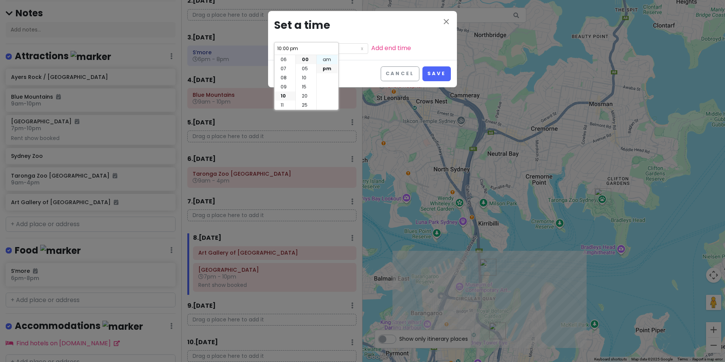
type input "10:00 am"
click at [357, 71] on div "Cancel Save" at bounding box center [362, 73] width 189 height 27
click at [350, 53] on div "close Set a time 10:00 am Add end time" at bounding box center [362, 35] width 189 height 49
click at [371, 48] on link "Add end time" at bounding box center [391, 48] width 40 height 9
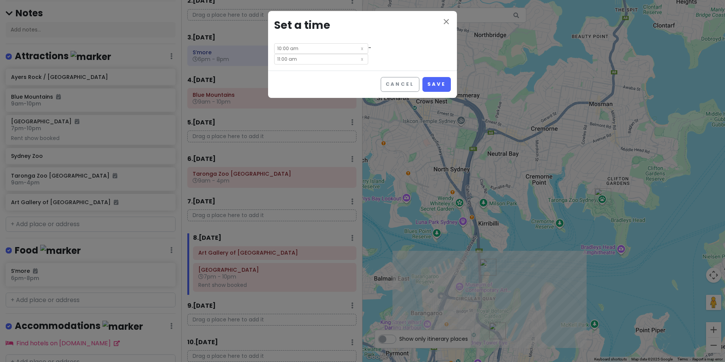
click at [359, 54] on input "11:00 am" at bounding box center [321, 59] width 94 height 11
click at [355, 70] on li "01" at bounding box center [354, 68] width 21 height 9
type input "1:00 am"
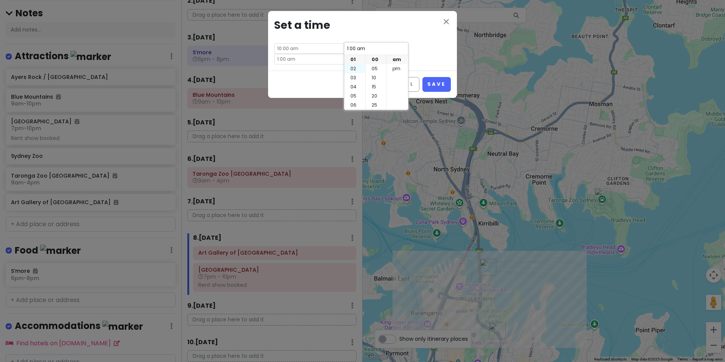
click at [354, 70] on li "02" at bounding box center [354, 68] width 21 height 9
type input "2:00 am"
click at [395, 70] on li "pm" at bounding box center [397, 68] width 21 height 9
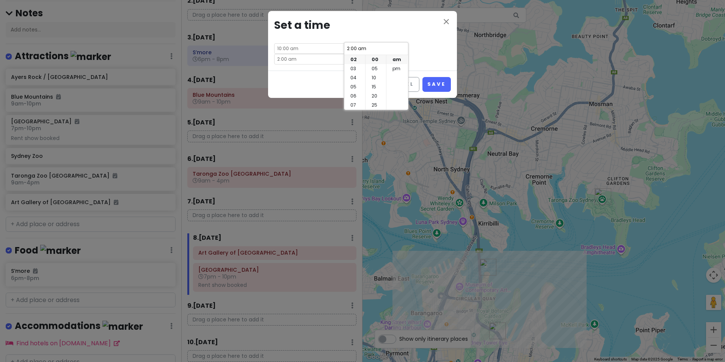
type input "2:00 pm"
click at [439, 77] on button "Save" at bounding box center [437, 84] width 28 height 15
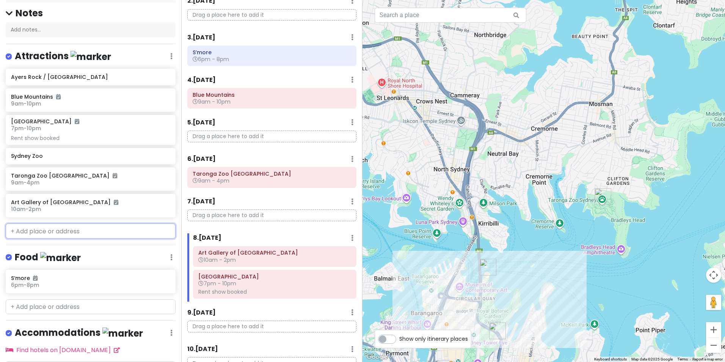
click at [86, 230] on input "text" at bounding box center [91, 230] width 170 height 15
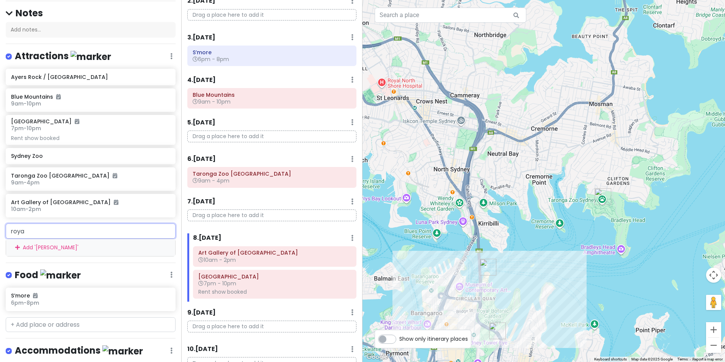
type input "royal"
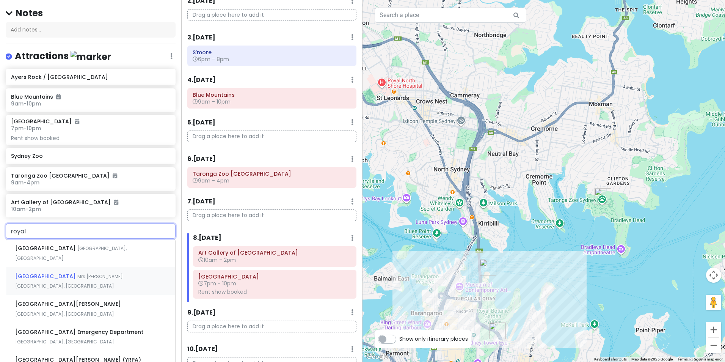
click at [72, 282] on div "[GEOGRAPHIC_DATA] [GEOGRAPHIC_DATA] Mrs [PERSON_NAME][GEOGRAPHIC_DATA], [GEOGRA…" at bounding box center [90, 281] width 169 height 28
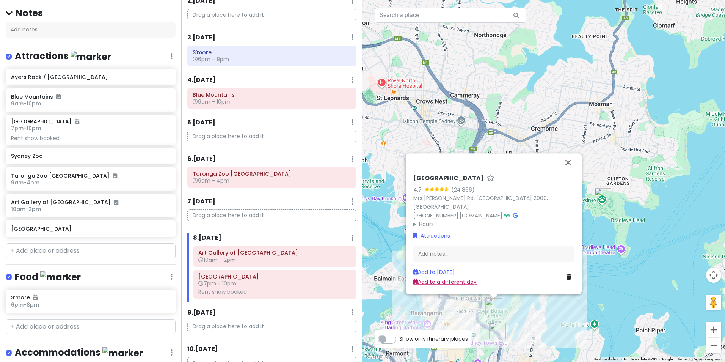
click at [443, 280] on link "Add to a different day" at bounding box center [445, 282] width 63 height 8
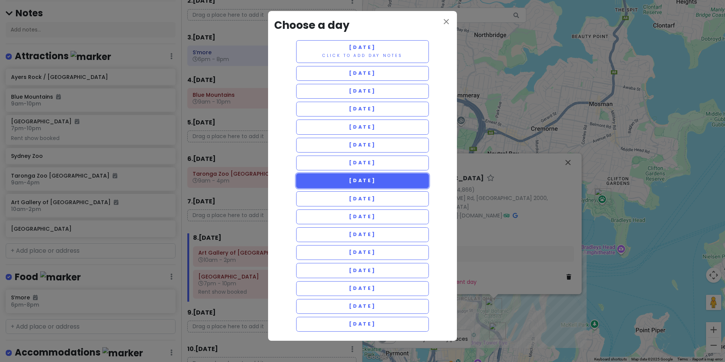
click at [365, 182] on span "[DATE]" at bounding box center [362, 180] width 27 height 6
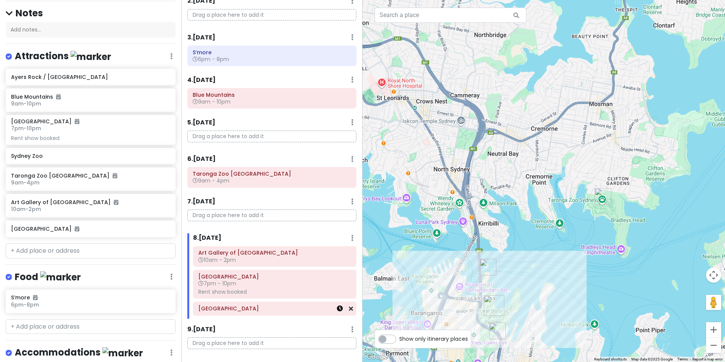
click at [337, 311] on icon at bounding box center [340, 308] width 6 height 6
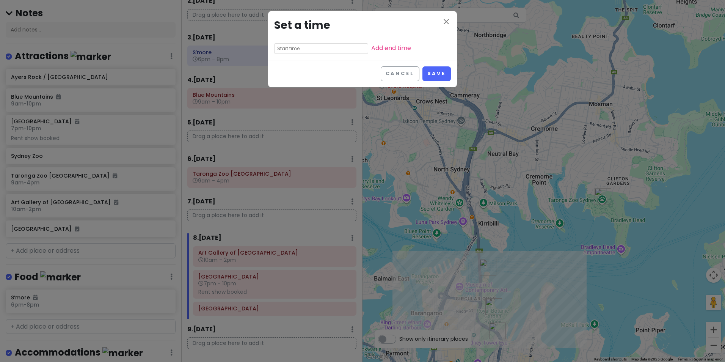
click at [326, 48] on input "text" at bounding box center [321, 48] width 94 height 11
click at [285, 68] on li "02" at bounding box center [285, 70] width 21 height 9
type input "2:25 pm"
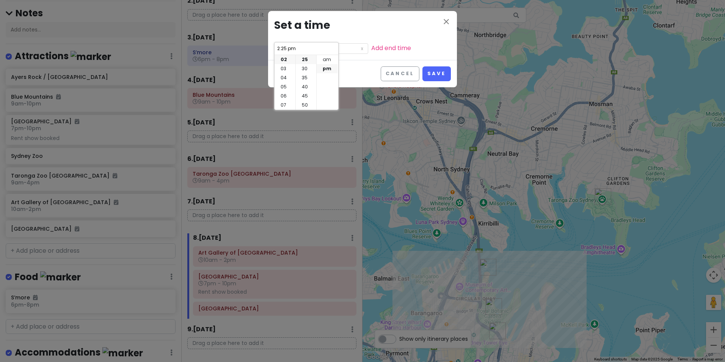
scroll to position [0, 0]
click at [307, 60] on li "00" at bounding box center [306, 59] width 20 height 9
type input "2:00 pm"
click at [286, 88] on li "05" at bounding box center [285, 86] width 21 height 9
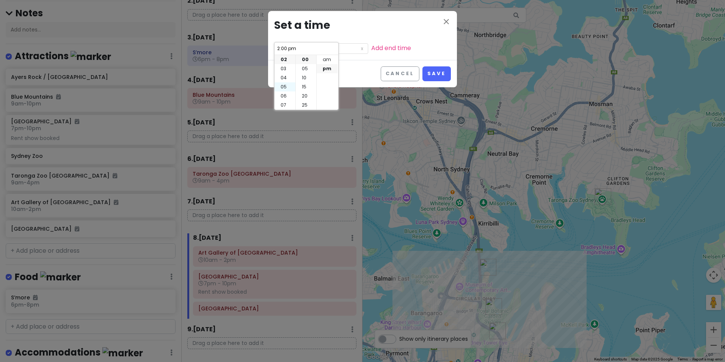
type input "5:00 pm"
click at [284, 79] on li "02" at bounding box center [285, 77] width 21 height 9
type input "2:00 pm"
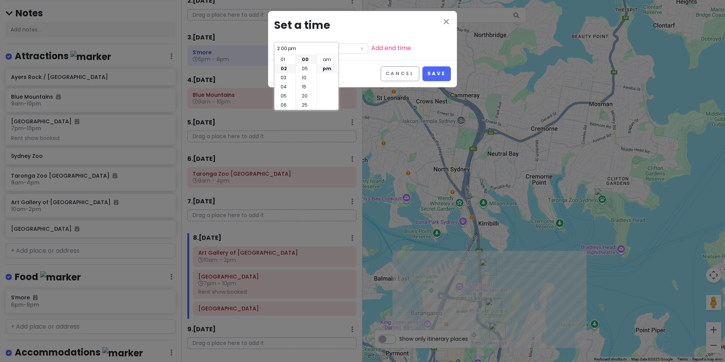
scroll to position [18, 0]
click at [371, 52] on link "Add end time" at bounding box center [391, 48] width 40 height 9
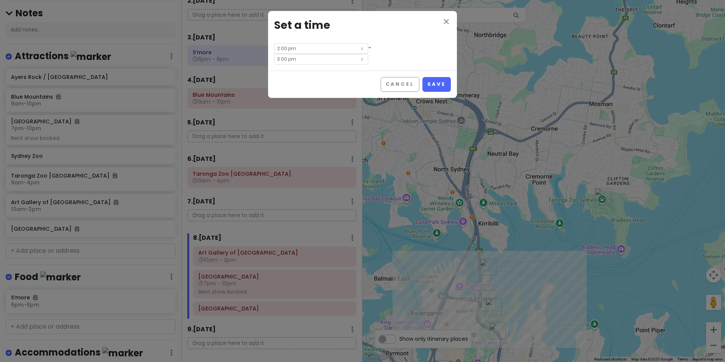
click at [362, 54] on input "3:00 pm" at bounding box center [321, 59] width 94 height 11
click at [355, 74] on li "05" at bounding box center [354, 77] width 21 height 9
type input "5:00 pm"
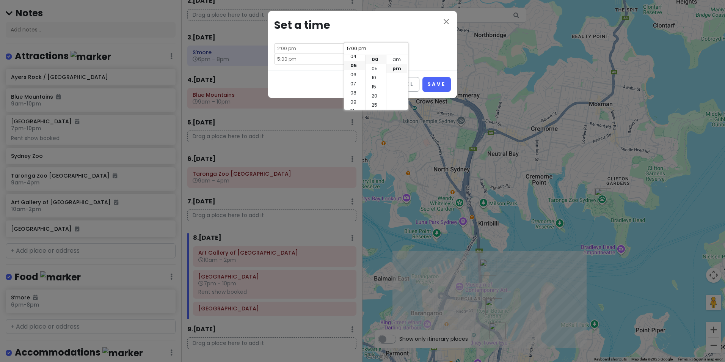
scroll to position [46, 0]
click at [426, 77] on button "Save" at bounding box center [437, 84] width 28 height 15
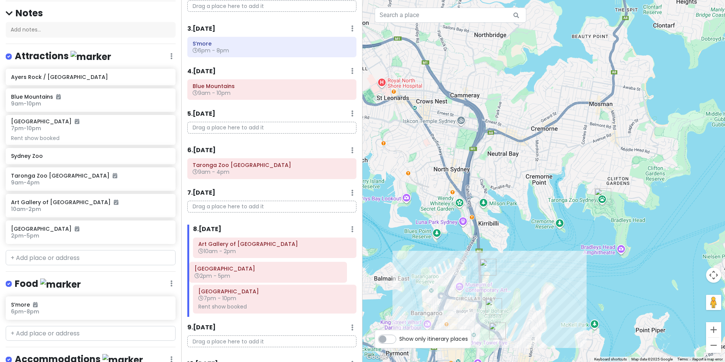
scroll to position [89, 0]
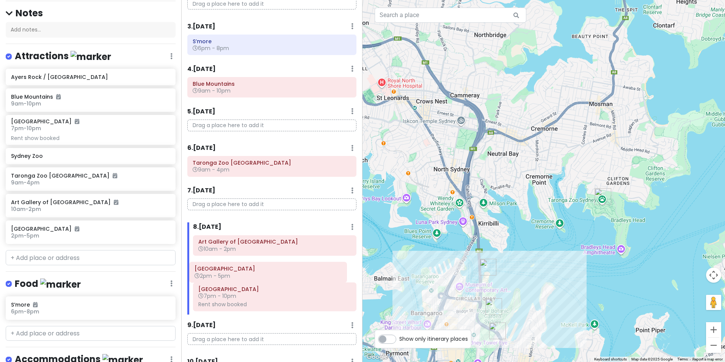
drag, startPoint x: 273, startPoint y: 303, endPoint x: 264, endPoint y: 273, distance: 31.3
click at [264, 273] on div "Art [GEOGRAPHIC_DATA] 10am - 2pm [GEOGRAPHIC_DATA] 7pm - 10pm Rent show booked …" at bounding box center [274, 274] width 175 height 79
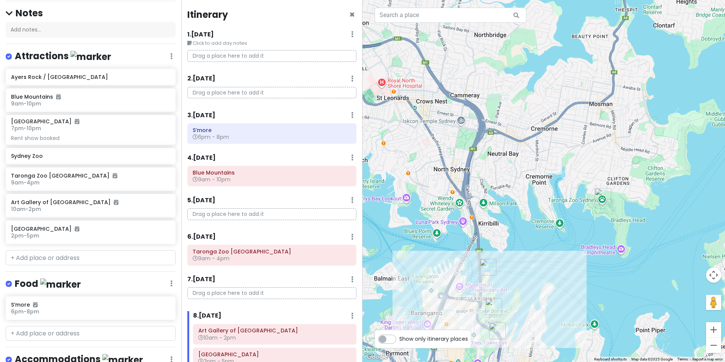
scroll to position [0, 0]
click at [74, 261] on input "text" at bounding box center [91, 257] width 170 height 15
click at [40, 160] on div "Sydney Zoo" at bounding box center [88, 156] width 154 height 11
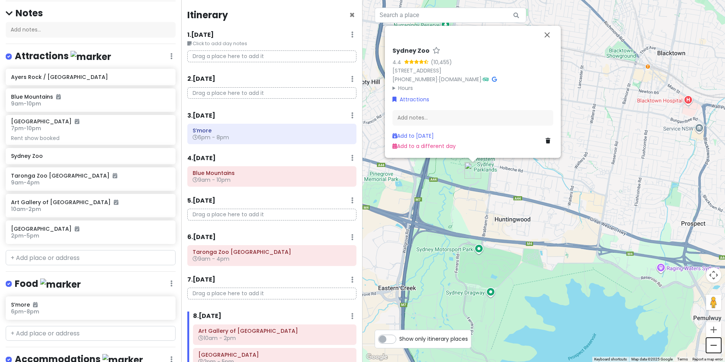
click at [712, 348] on button "Zoom out" at bounding box center [713, 345] width 15 height 15
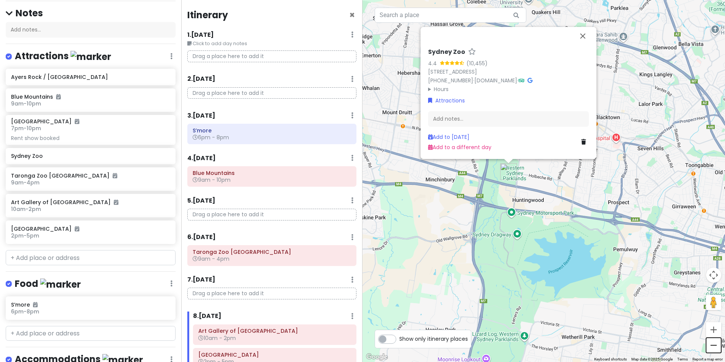
click at [712, 348] on button "Zoom out" at bounding box center [713, 345] width 15 height 15
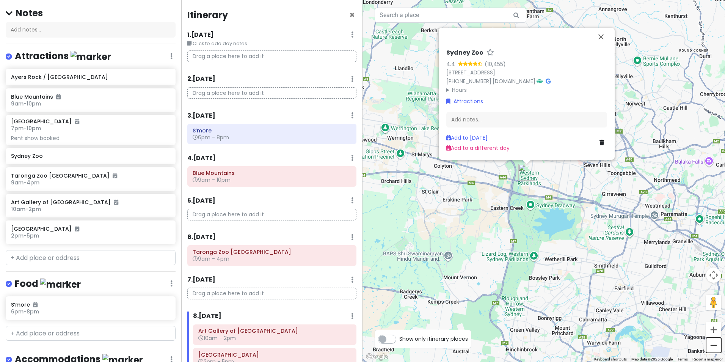
click at [712, 348] on button "Zoom out" at bounding box center [713, 345] width 15 height 15
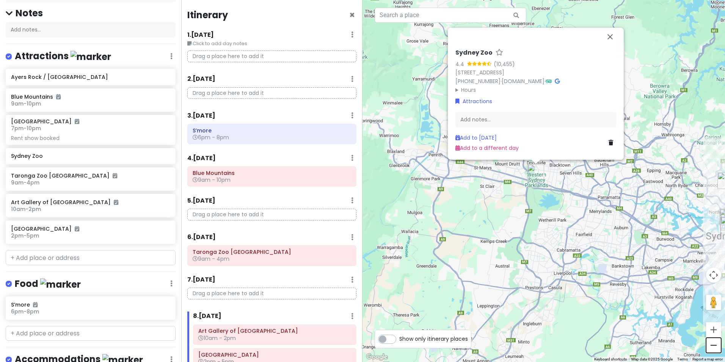
click at [712, 348] on button "Zoom out" at bounding box center [713, 345] width 15 height 15
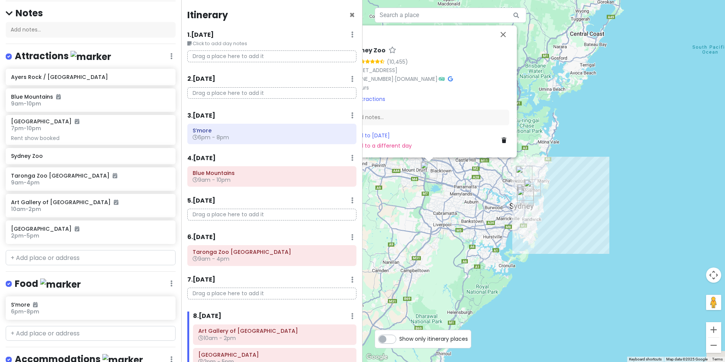
drag, startPoint x: 640, startPoint y: 267, endPoint x: 527, endPoint y: 265, distance: 112.7
click at [527, 265] on div "Sydney Zoo 4.4 (10,455) [STREET_ADDRESS] [PHONE_NUMBER] · [DOMAIN_NAME] · Hours…" at bounding box center [544, 181] width 363 height 362
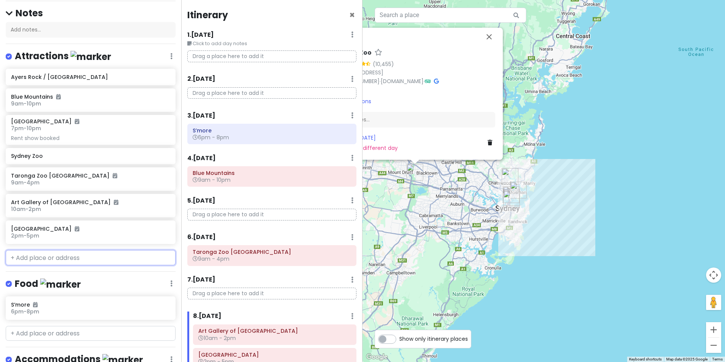
click at [104, 261] on input "text" at bounding box center [91, 257] width 170 height 15
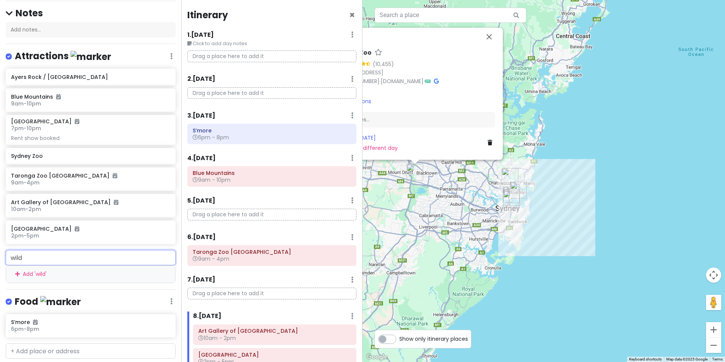
type input "wild"
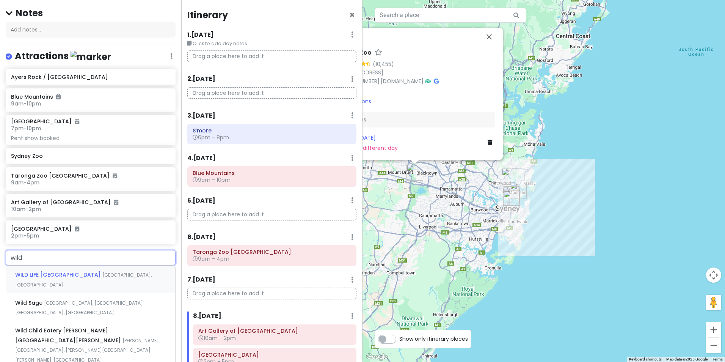
click at [104, 273] on span "[GEOGRAPHIC_DATA], [GEOGRAPHIC_DATA]" at bounding box center [83, 280] width 137 height 16
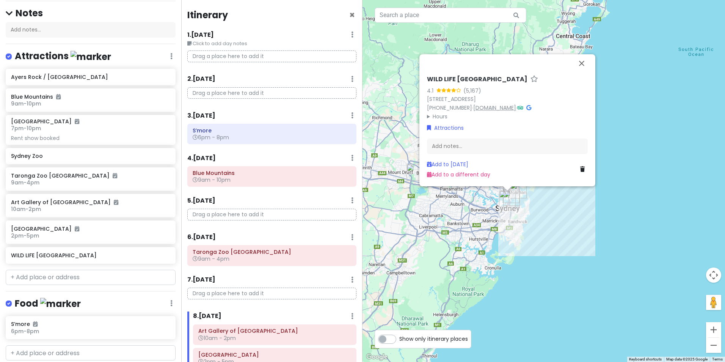
click at [514, 106] on link "[DOMAIN_NAME]" at bounding box center [494, 108] width 43 height 8
click at [580, 61] on button "Close" at bounding box center [582, 63] width 18 height 18
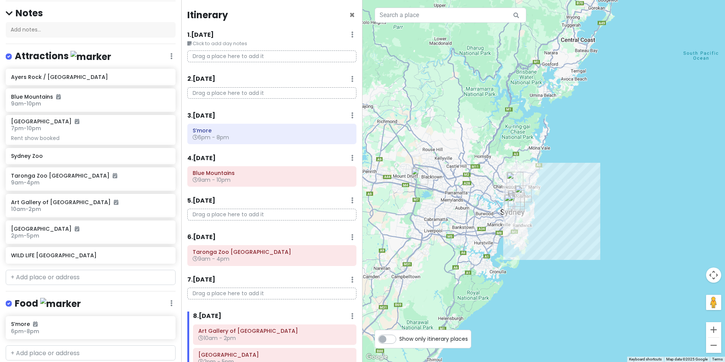
drag, startPoint x: 454, startPoint y: 188, endPoint x: 459, endPoint y: 192, distance: 6.2
click at [459, 192] on div at bounding box center [544, 181] width 363 height 362
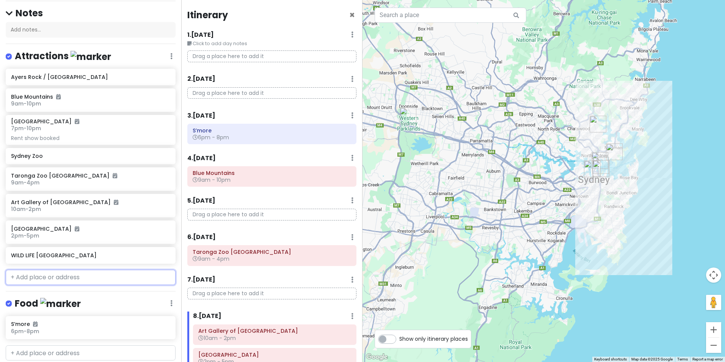
click at [92, 270] on input "text" at bounding box center [91, 277] width 170 height 15
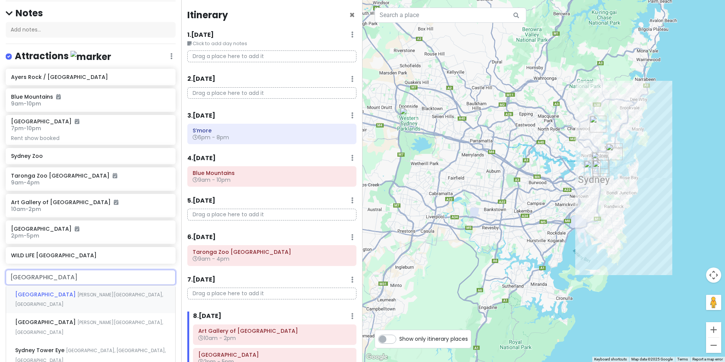
type input "sydney tower e"
click at [73, 289] on div "[GEOGRAPHIC_DATA], [GEOGRAPHIC_DATA], [GEOGRAPHIC_DATA], [GEOGRAPHIC_DATA]" at bounding box center [90, 299] width 169 height 28
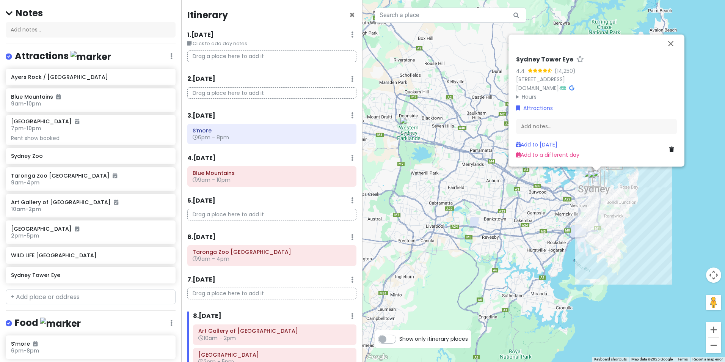
click at [528, 96] on summary "Hours" at bounding box center [596, 97] width 161 height 8
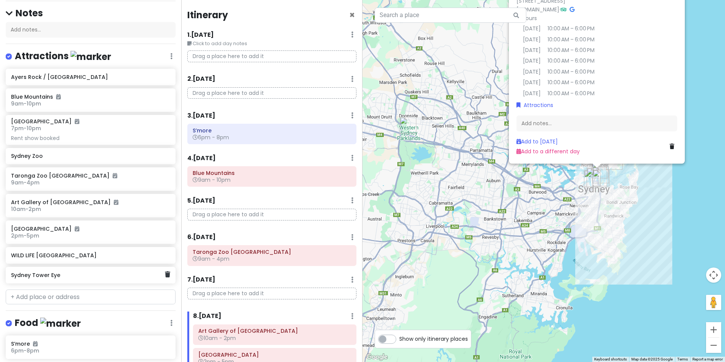
click at [62, 276] on h6 "Sydney Tower Eye" at bounding box center [88, 275] width 154 height 7
click at [123, 277] on h6 "Sydney Tower Eye" at bounding box center [88, 275] width 154 height 7
click at [73, 281] on div "Sydney Tower Eye" at bounding box center [91, 275] width 170 height 17
click at [532, 159] on link "Add to a different day" at bounding box center [547, 155] width 63 height 8
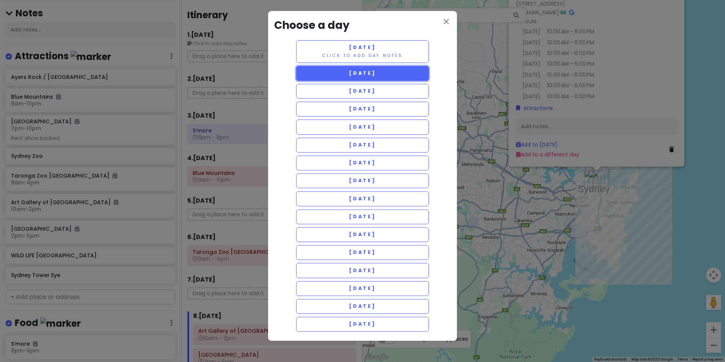
click at [375, 72] on span "[DATE]" at bounding box center [362, 73] width 27 height 6
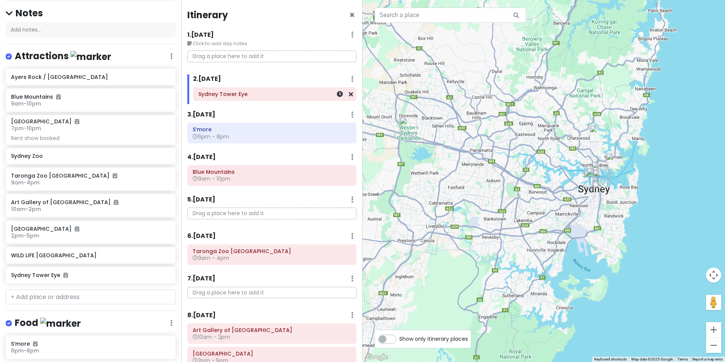
click at [245, 98] on div "Sydney Tower Eye" at bounding box center [274, 94] width 153 height 11
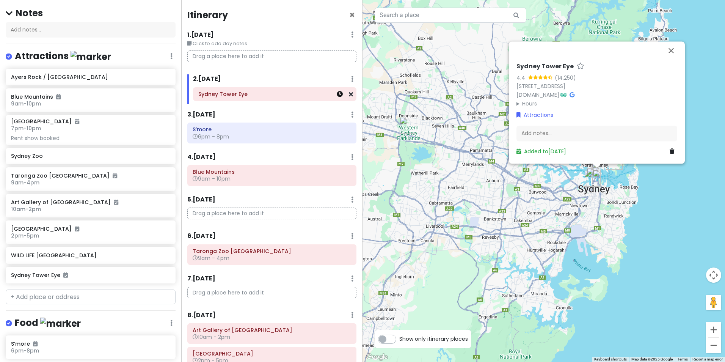
click at [337, 94] on icon at bounding box center [340, 94] width 6 height 6
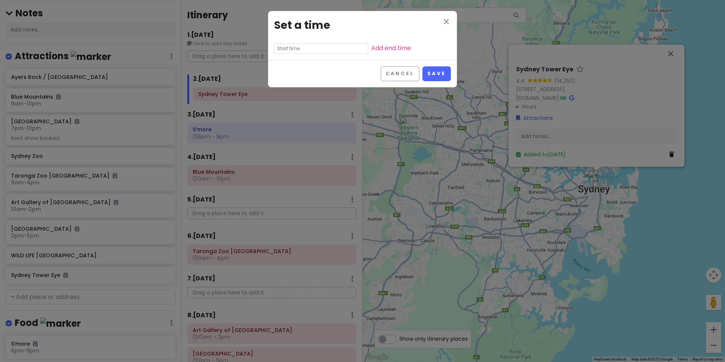
click at [321, 53] on input "text" at bounding box center [321, 48] width 94 height 11
click at [287, 76] on li "05" at bounding box center [285, 75] width 21 height 9
type input "5:25 pm"
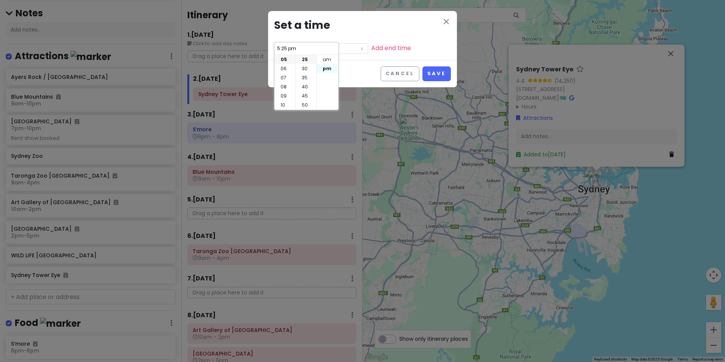
click at [327, 68] on li "pm" at bounding box center [327, 68] width 21 height 9
click at [307, 60] on li "00" at bounding box center [306, 59] width 20 height 9
type input "5:00 pm"
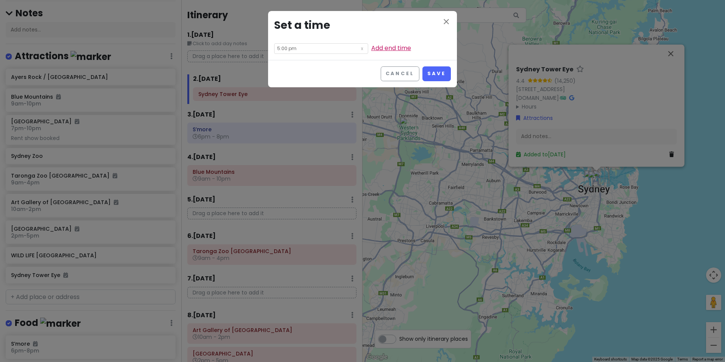
click at [371, 51] on link "Add end time" at bounding box center [391, 48] width 40 height 9
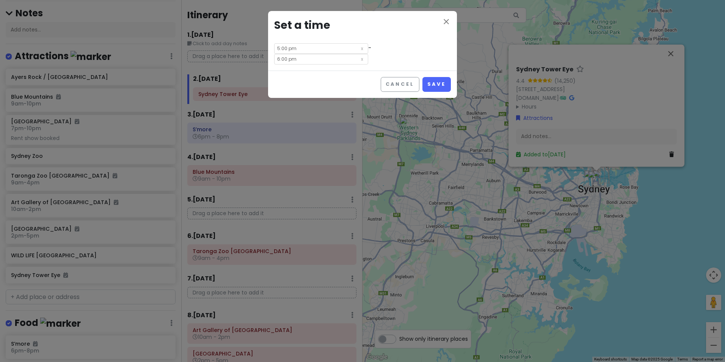
click at [368, 54] on input "6:00 pm" at bounding box center [321, 59] width 94 height 11
click at [354, 71] on li "07" at bounding box center [354, 68] width 21 height 9
type input "7:00 pm"
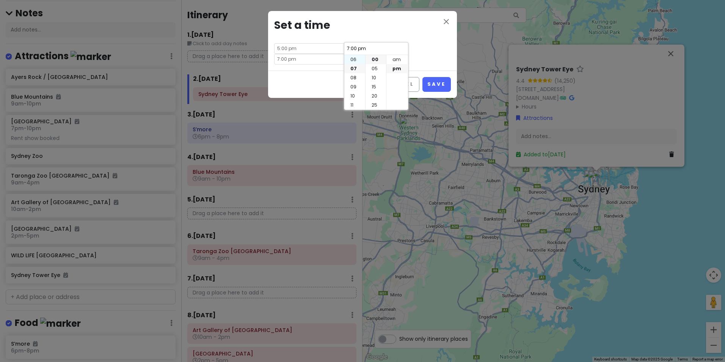
click at [357, 60] on li "06" at bounding box center [354, 59] width 21 height 9
type input "6:00 pm"
click at [437, 59] on div "close Set a time 5:00 pm - 6:00 pm" at bounding box center [362, 41] width 189 height 60
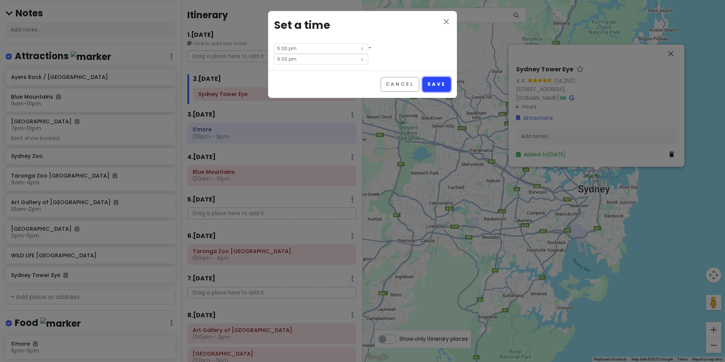
click at [443, 77] on button "Save" at bounding box center [437, 84] width 28 height 15
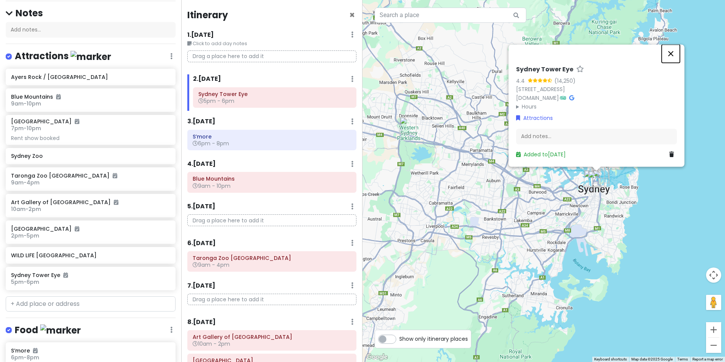
click at [668, 44] on button "Close" at bounding box center [671, 53] width 18 height 18
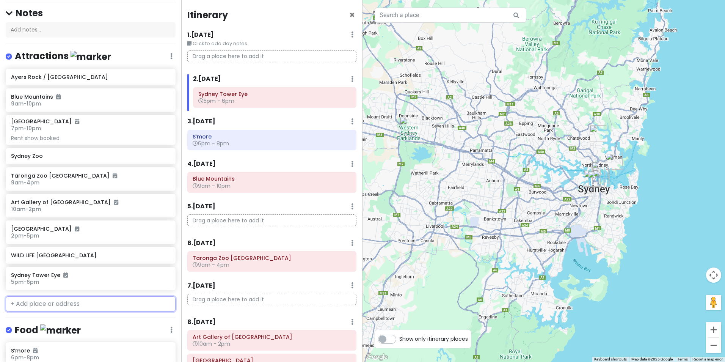
click at [63, 303] on input "text" at bounding box center [91, 303] width 170 height 15
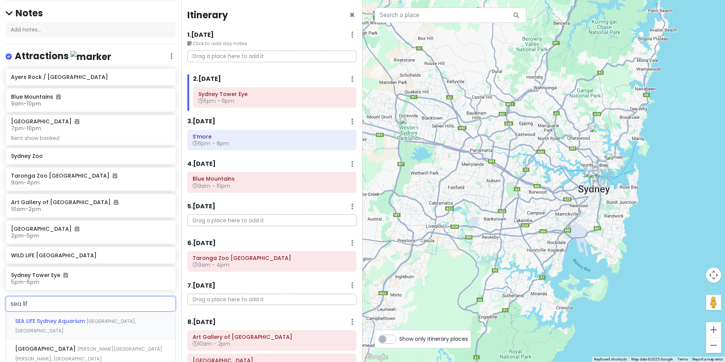
type input "sea life"
click at [55, 319] on span "SEA LIFE Sydney Aquarium" at bounding box center [50, 321] width 71 height 8
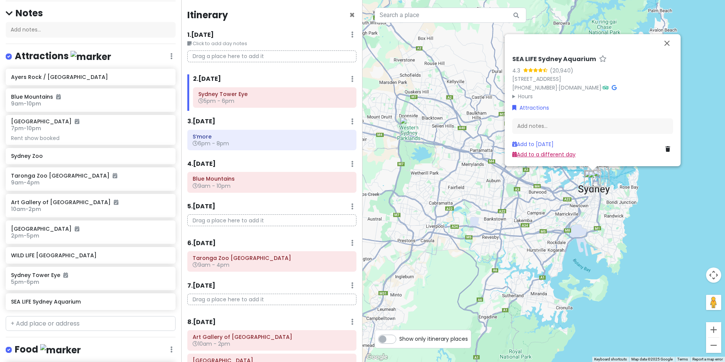
click at [549, 151] on link "Add to a different day" at bounding box center [544, 155] width 63 height 8
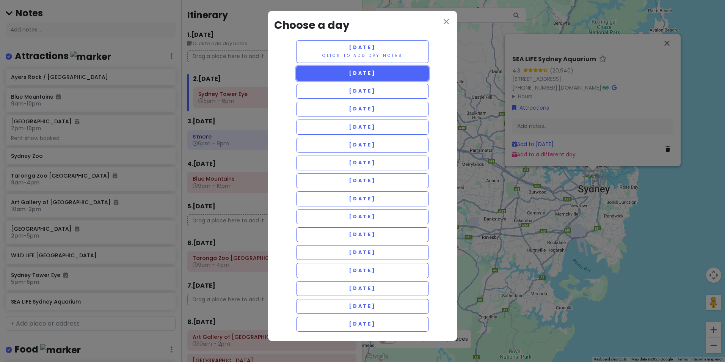
click at [354, 69] on button "[DATE]" at bounding box center [362, 73] width 133 height 15
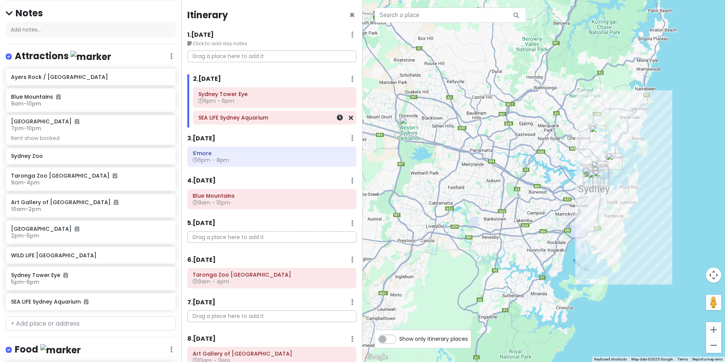
click at [239, 123] on div "SEA LIFE Sydney Aquarium" at bounding box center [274, 117] width 153 height 11
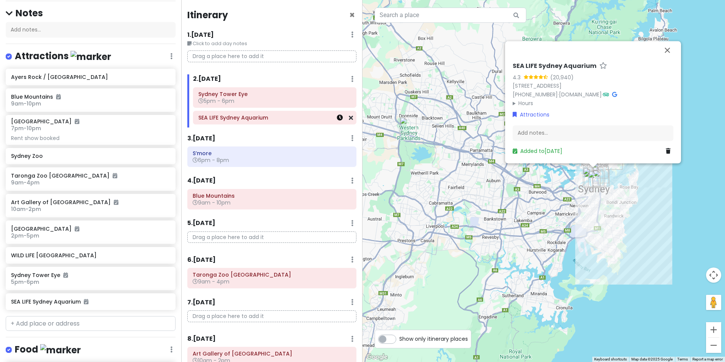
click at [337, 120] on icon at bounding box center [340, 118] width 6 height 6
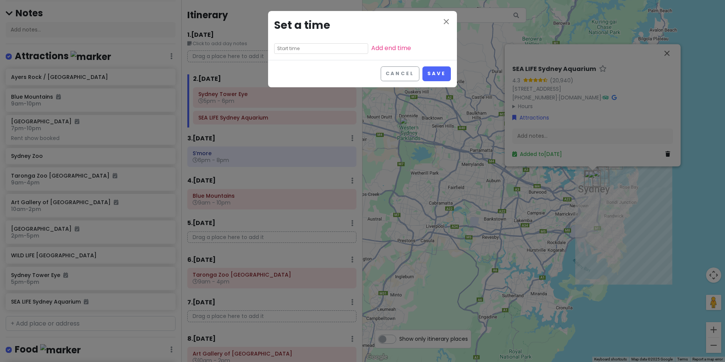
click at [315, 49] on input "text" at bounding box center [321, 48] width 94 height 11
click at [288, 102] on li "09" at bounding box center [285, 97] width 21 height 9
type input "9:25 pm"
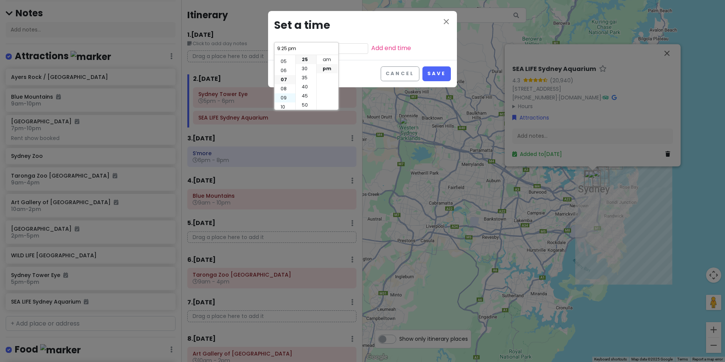
scroll to position [55, 0]
click at [285, 94] on li "10" at bounding box center [285, 95] width 21 height 9
type input "10:25 pm"
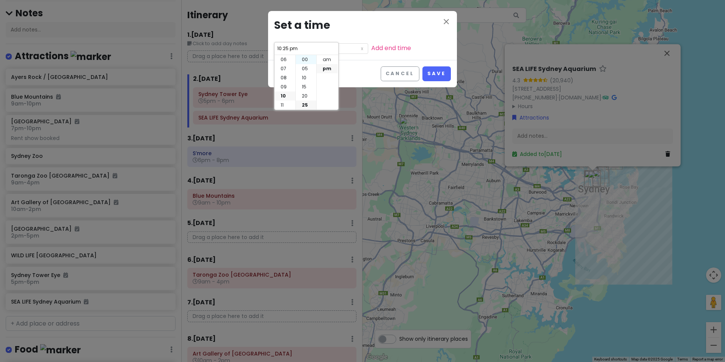
click at [307, 63] on li "00" at bounding box center [306, 59] width 20 height 9
type input "10:00 pm"
click at [328, 59] on li "am" at bounding box center [327, 59] width 21 height 9
type input "10:00 am"
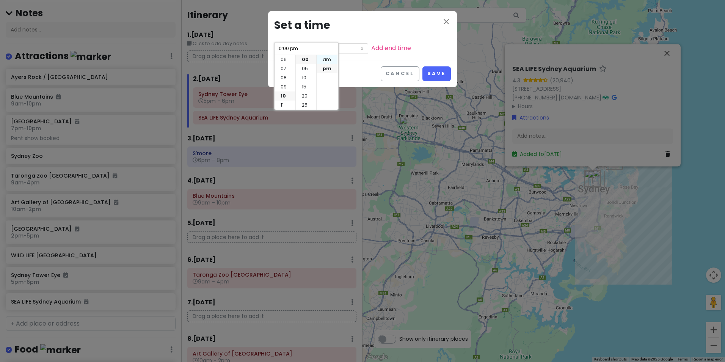
type input "10:00 am"
click at [370, 52] on div "close Set a time 10:00 am Add end time" at bounding box center [362, 35] width 189 height 49
click at [371, 49] on link "Add end time" at bounding box center [391, 48] width 40 height 9
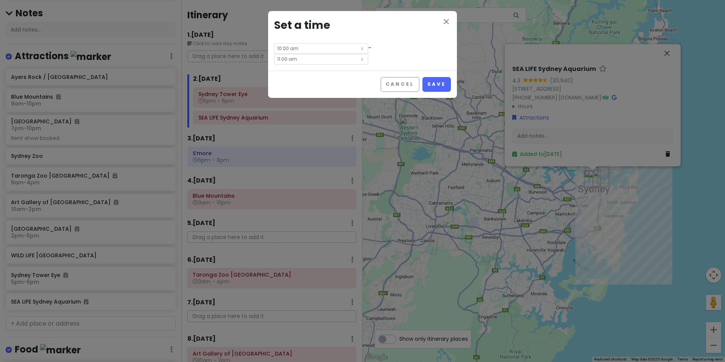
click at [366, 54] on input "11:00 am" at bounding box center [321, 59] width 94 height 11
click at [352, 85] on li "03" at bounding box center [354, 86] width 21 height 9
type input "3:00 am"
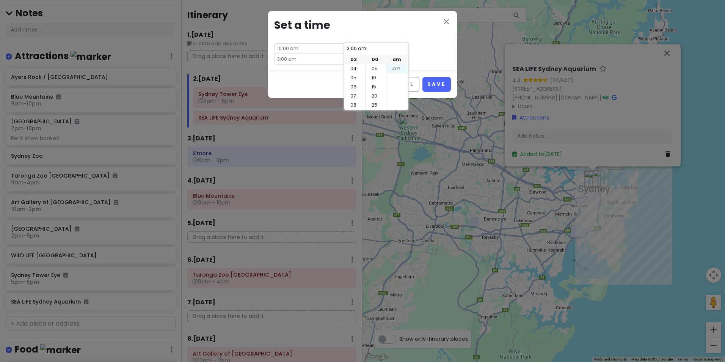
click at [398, 68] on li "pm" at bounding box center [397, 68] width 21 height 9
type input "3:00 pm"
click at [429, 77] on button "Save" at bounding box center [437, 84] width 28 height 15
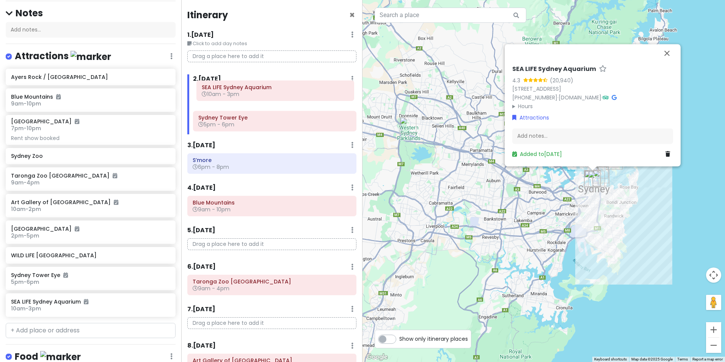
drag, startPoint x: 258, startPoint y: 125, endPoint x: 262, endPoint y: 92, distance: 33.6
click at [262, 92] on div "[GEOGRAPHIC_DATA] Eye 5pm - 6pm SEA LIFE [GEOGRAPHIC_DATA] 10am - 3pm" at bounding box center [274, 110] width 175 height 47
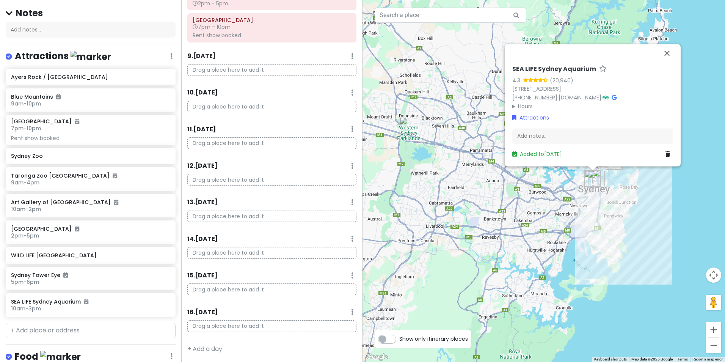
scroll to position [388, 0]
click at [665, 53] on button "Close" at bounding box center [667, 53] width 18 height 18
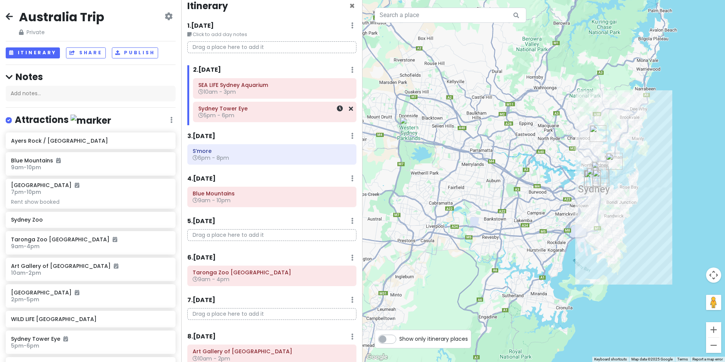
scroll to position [0, 0]
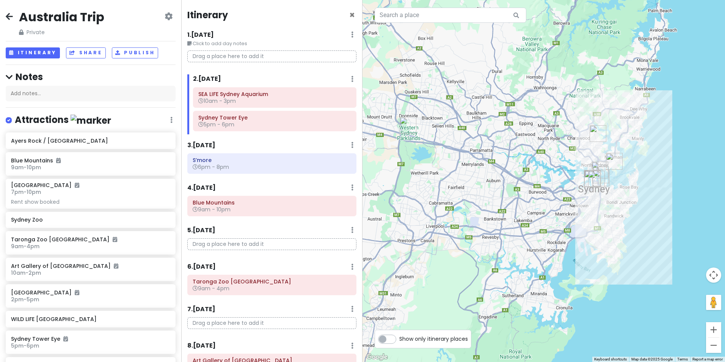
click at [165, 18] on icon at bounding box center [169, 16] width 8 height 6
click at [141, 17] on div "Australia Trip Private Change Dates Make a Copy Delete Trip Go Pro ⚡️ Give Feed…" at bounding box center [91, 22] width 170 height 27
click at [95, 51] on button "Share" at bounding box center [85, 52] width 39 height 11
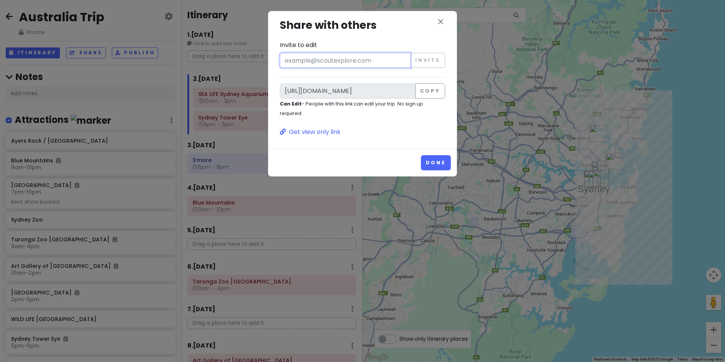
click at [359, 60] on input "Invite to edit" at bounding box center [345, 60] width 131 height 15
type input "[PERSON_NAME][EMAIL_ADDRESS][PERSON_NAME][DOMAIN_NAME]"
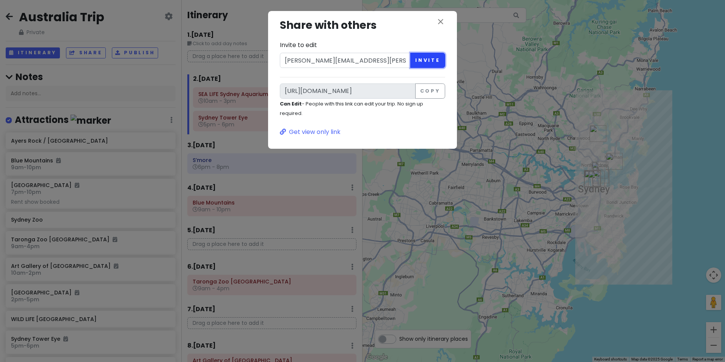
click at [432, 67] on button "Invite" at bounding box center [427, 60] width 35 height 15
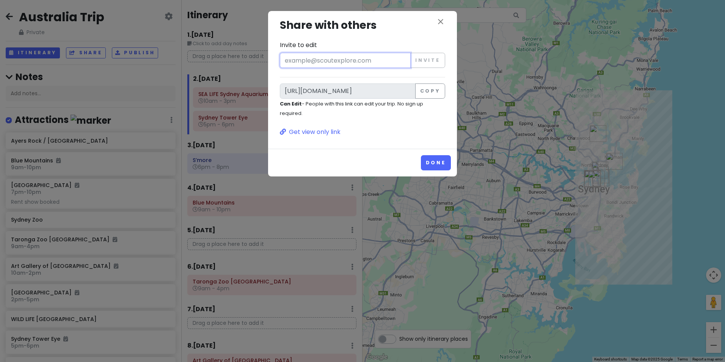
click at [359, 68] on div "close Share with others Invite to edit Invite [URL][DOMAIN_NAME] Copy Can Edit …" at bounding box center [362, 77] width 177 height 120
type input "[PERSON_NAME][EMAIL_ADDRESS][PERSON_NAME][DOMAIN_NAME]"
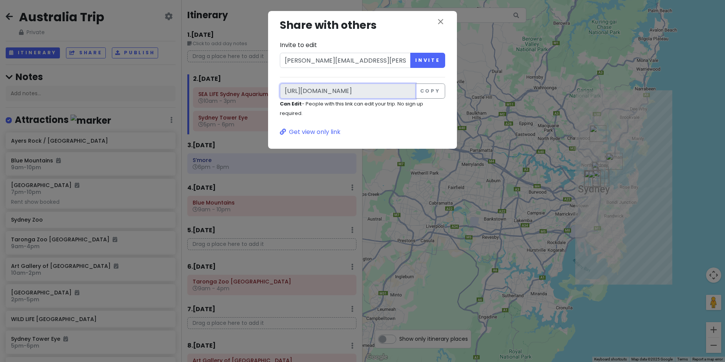
scroll to position [0, 185]
drag, startPoint x: 285, startPoint y: 91, endPoint x: 456, endPoint y: 93, distance: 171.1
click at [456, 93] on div "close Share with others Invite to edit [PERSON_NAME][EMAIL_ADDRESS][PERSON_NAME…" at bounding box center [362, 80] width 189 height 138
drag, startPoint x: 456, startPoint y: 93, endPoint x: 437, endPoint y: 93, distance: 19.0
click at [437, 93] on button "Copy" at bounding box center [430, 90] width 30 height 15
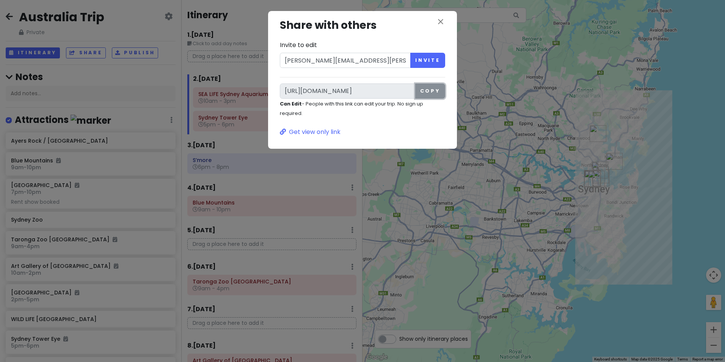
scroll to position [0, 0]
click at [437, 93] on button "Copy" at bounding box center [430, 90] width 30 height 15
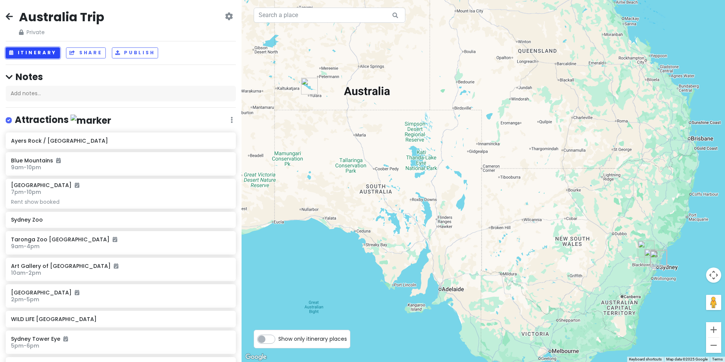
click at [33, 57] on button "Itinerary" at bounding box center [33, 52] width 54 height 11
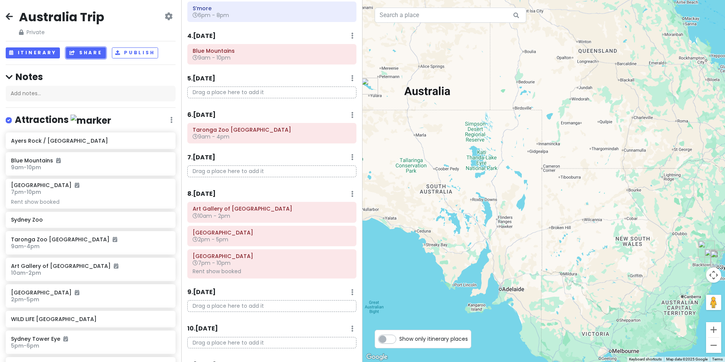
click at [79, 54] on button "Share" at bounding box center [85, 52] width 39 height 11
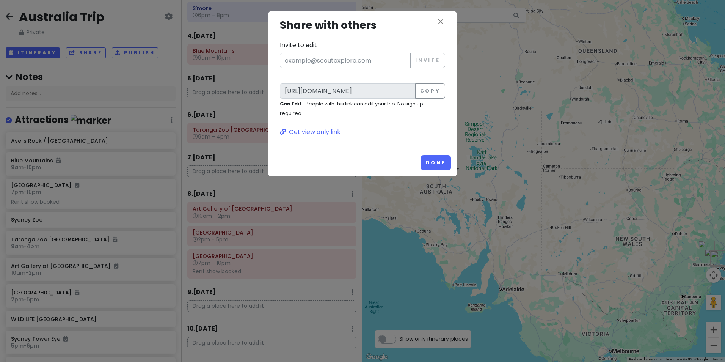
click at [445, 27] on h3 "Share with others" at bounding box center [362, 25] width 165 height 17
click at [443, 25] on icon "close" at bounding box center [440, 21] width 9 height 9
